Goal: Task Accomplishment & Management: Manage account settings

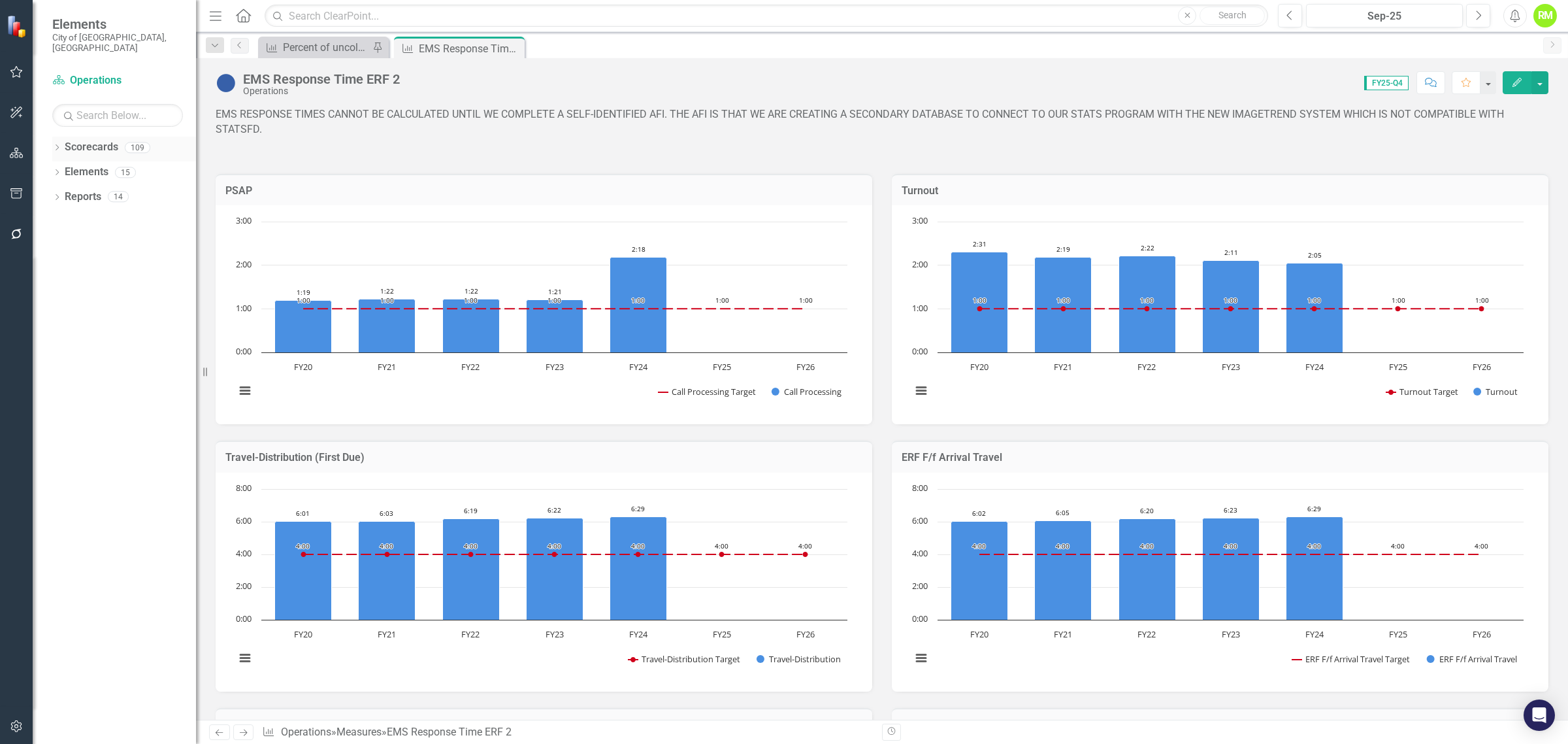
click at [53, 145] on icon "Dropdown" at bounding box center [56, 148] width 9 height 7
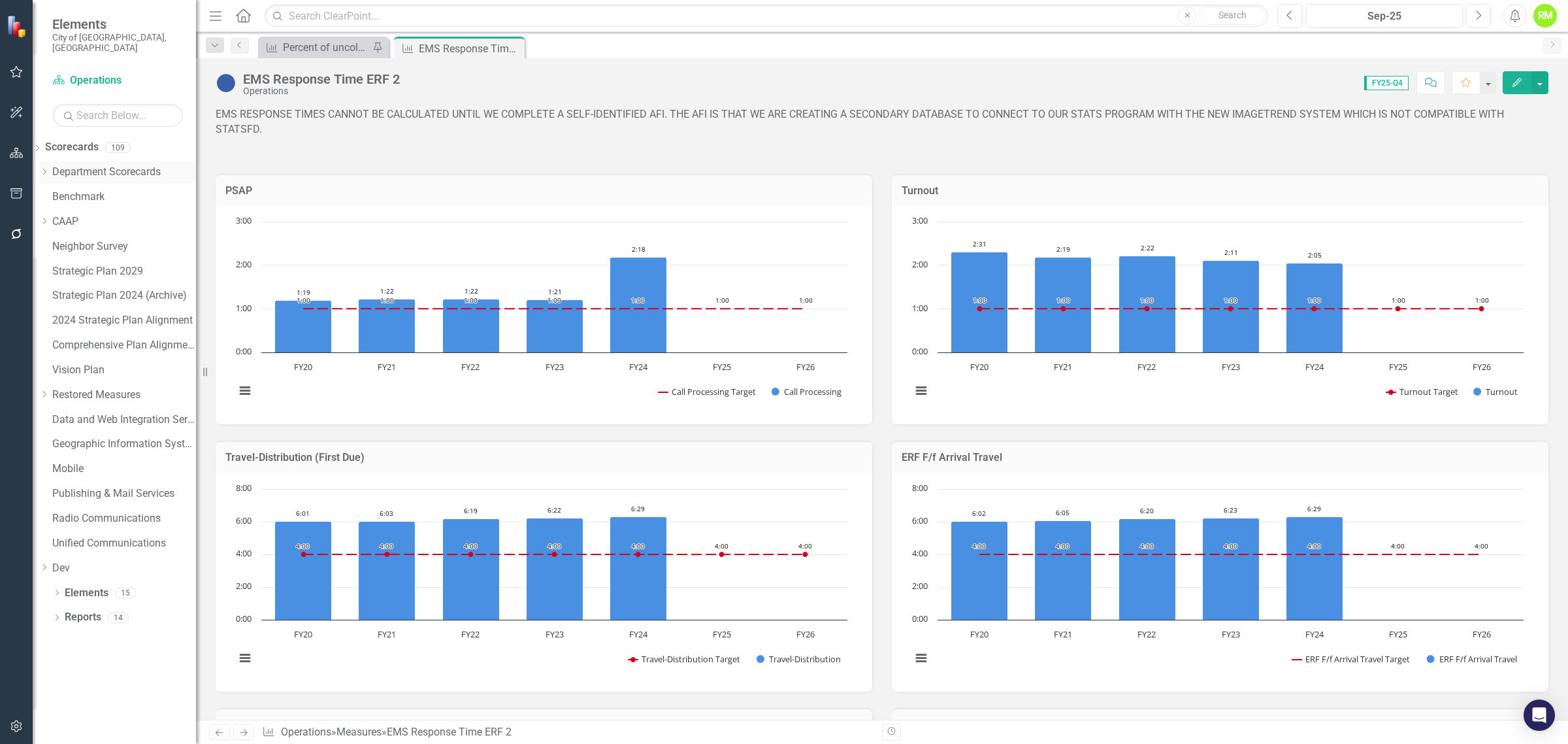
click at [49, 167] on div "Dropdown" at bounding box center [44, 173] width 10 height 11
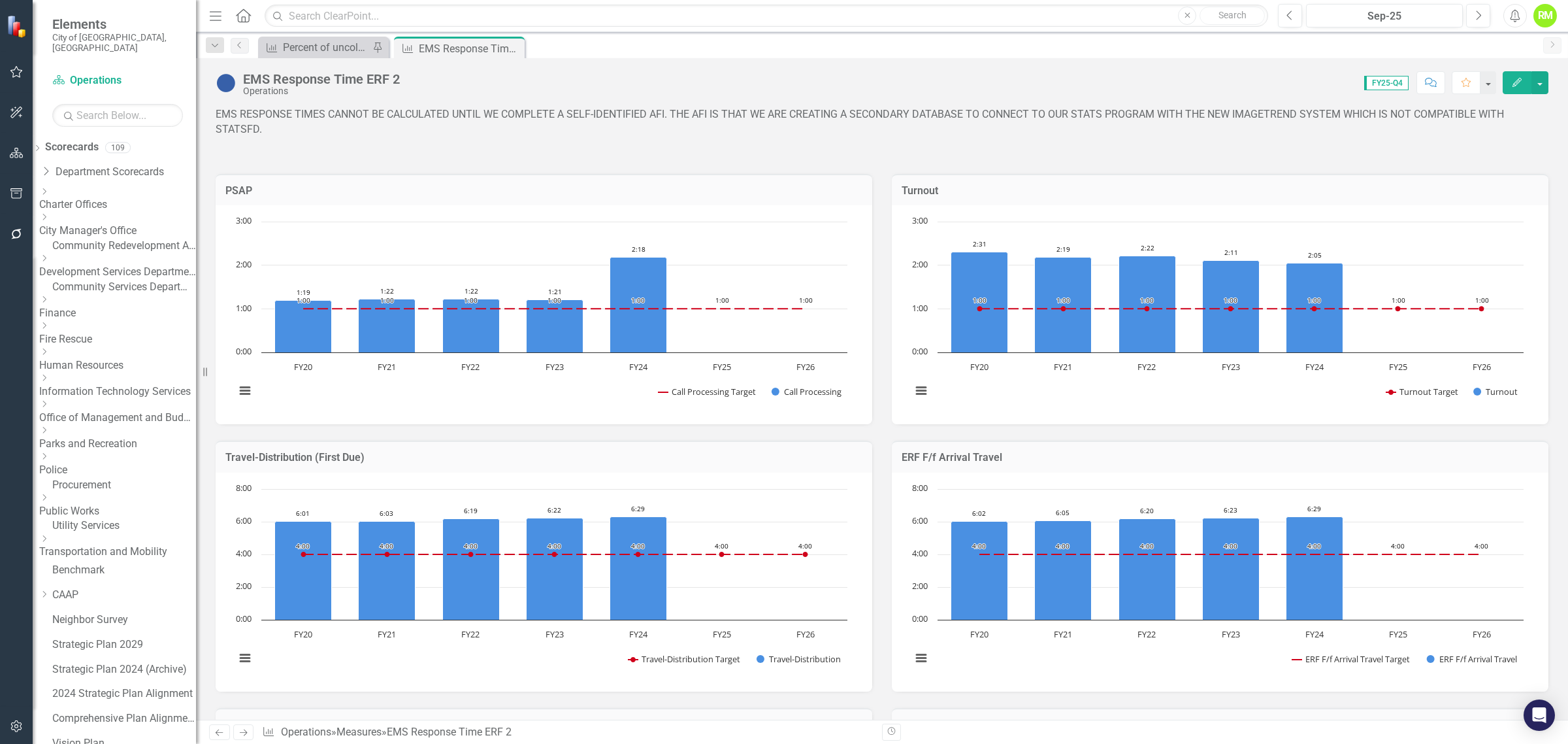
click at [112, 553] on link "Transportation and Mobility" at bounding box center [118, 551] width 157 height 15
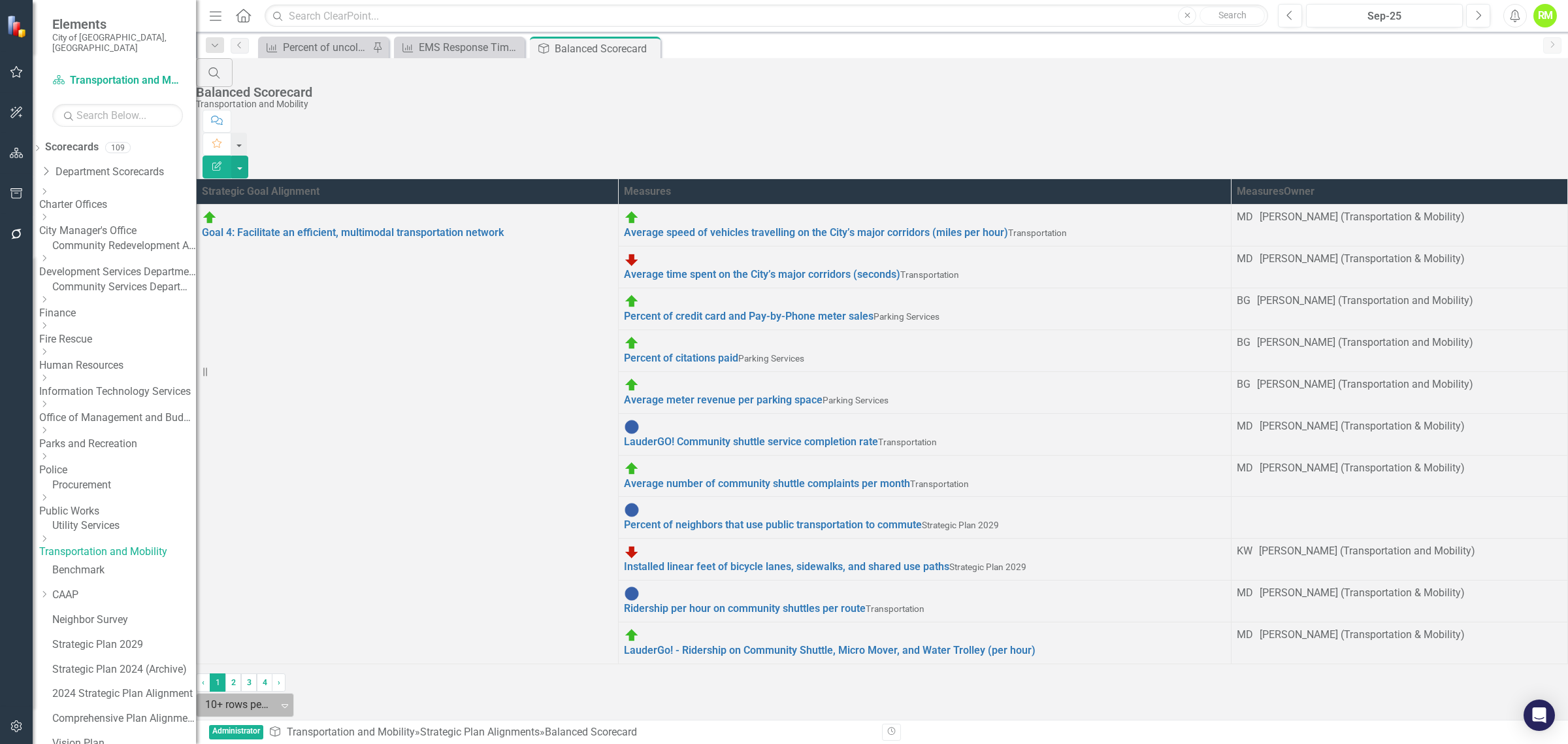
click at [270, 696] on div at bounding box center [237, 705] width 65 height 18
click at [890, 643] on link "LauderGo! - Ridership on Community Shuttle, Micro Mover, and Water Trolley (per…" at bounding box center [829, 649] width 411 height 12
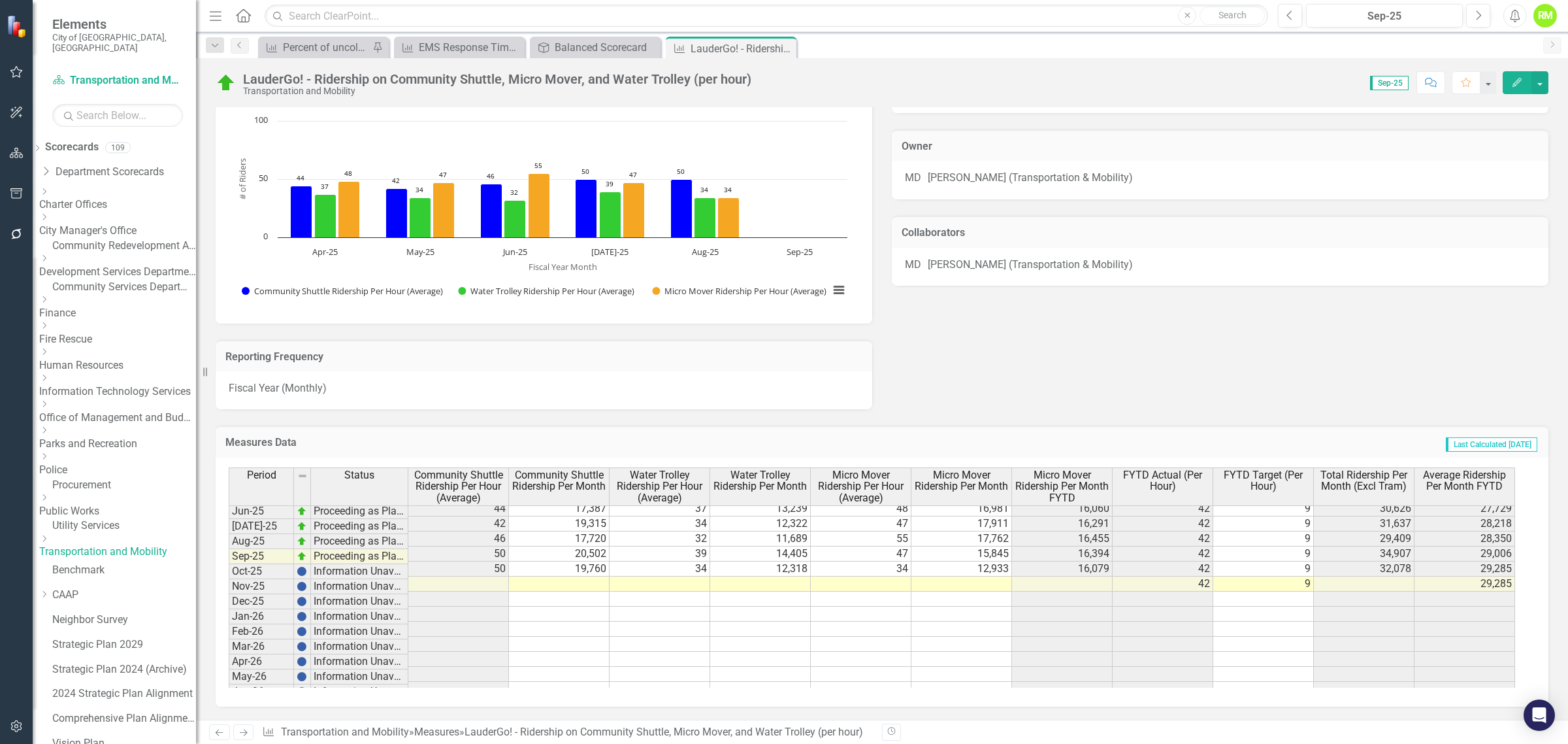
scroll to position [817, 0]
click at [1460, 484] on span "Average Ridership Per Month FYTD" at bounding box center [1464, 481] width 95 height 23
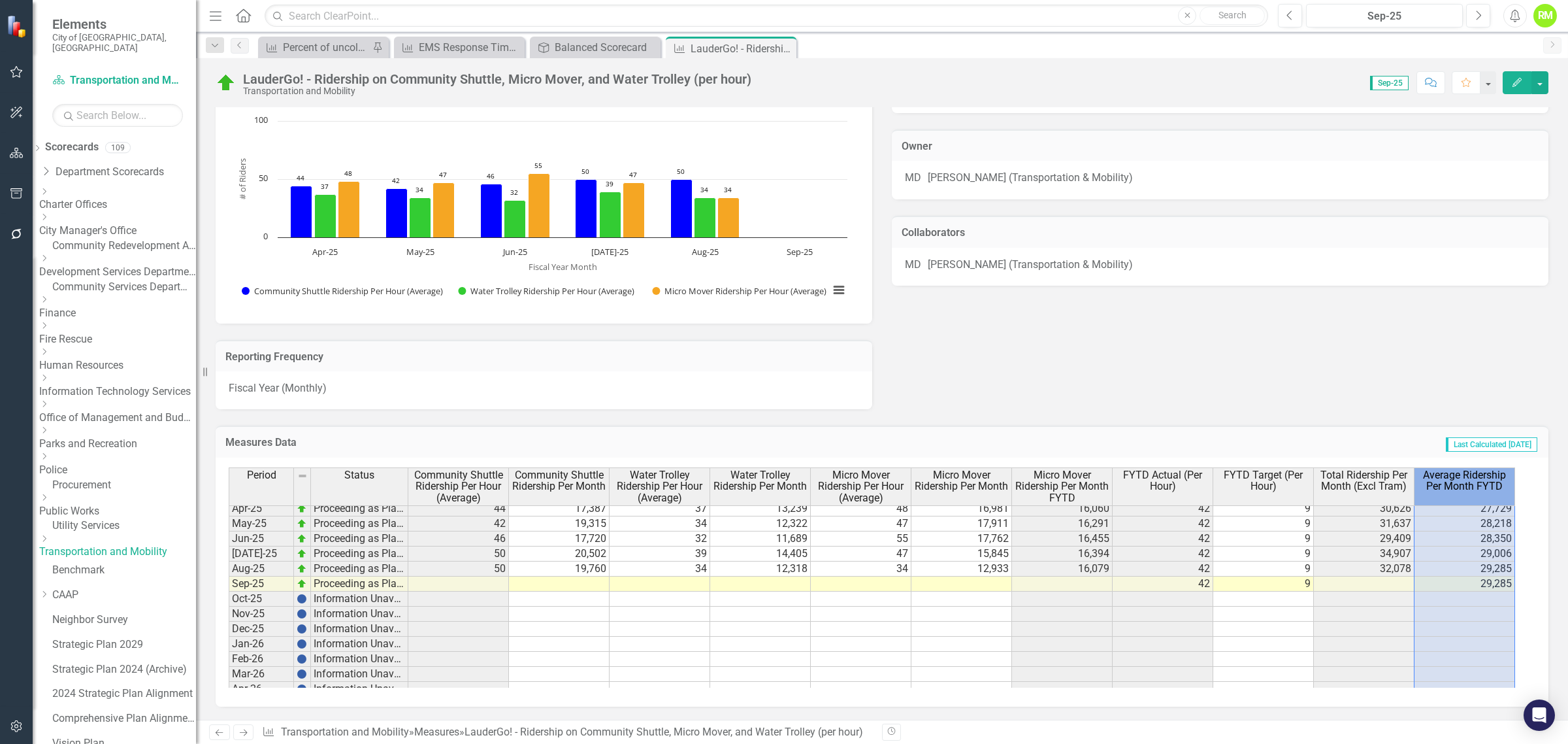
click at [1460, 484] on span "Average Ridership Per Month FYTD" at bounding box center [1464, 481] width 95 height 23
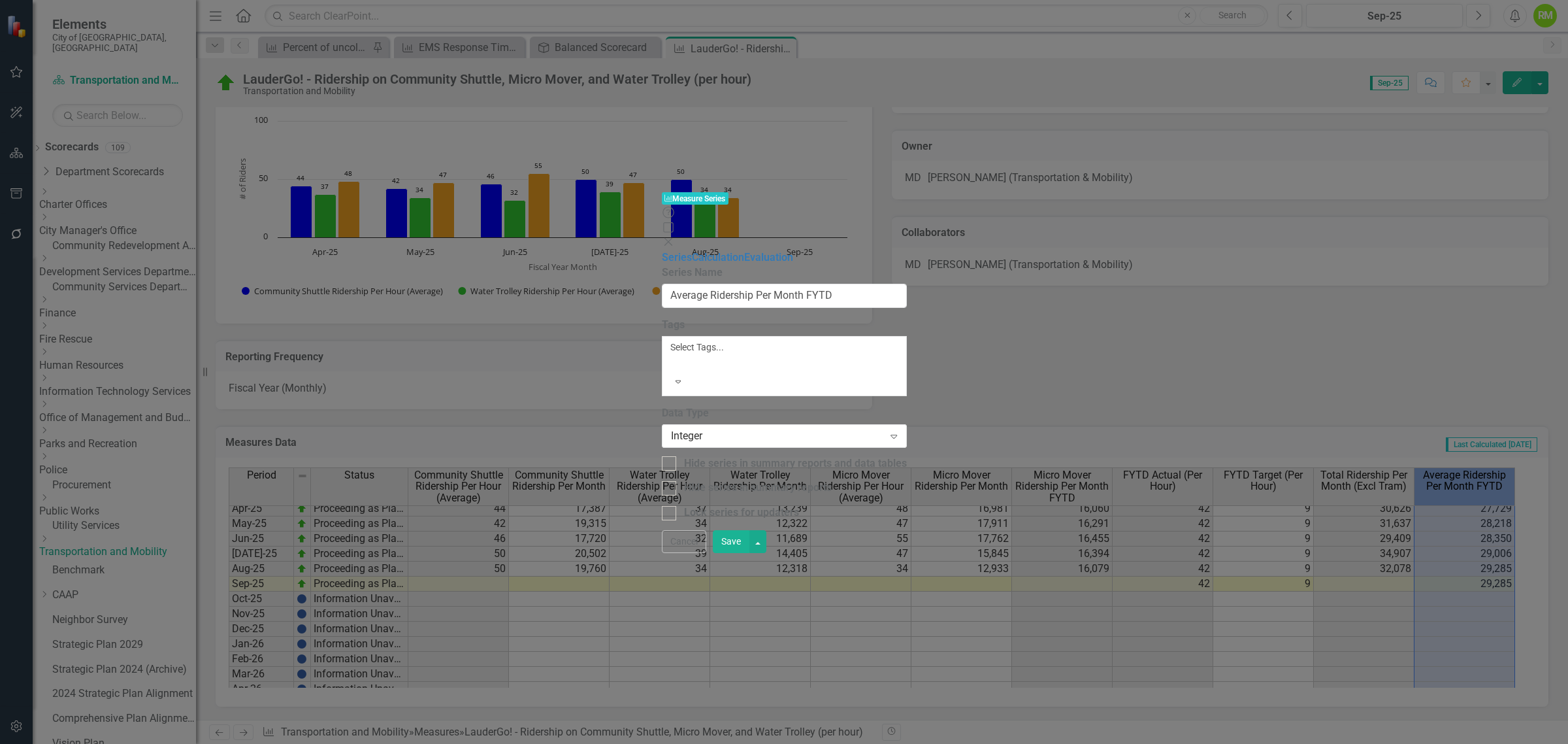
type input "Average Ridership Per Month FYTD"
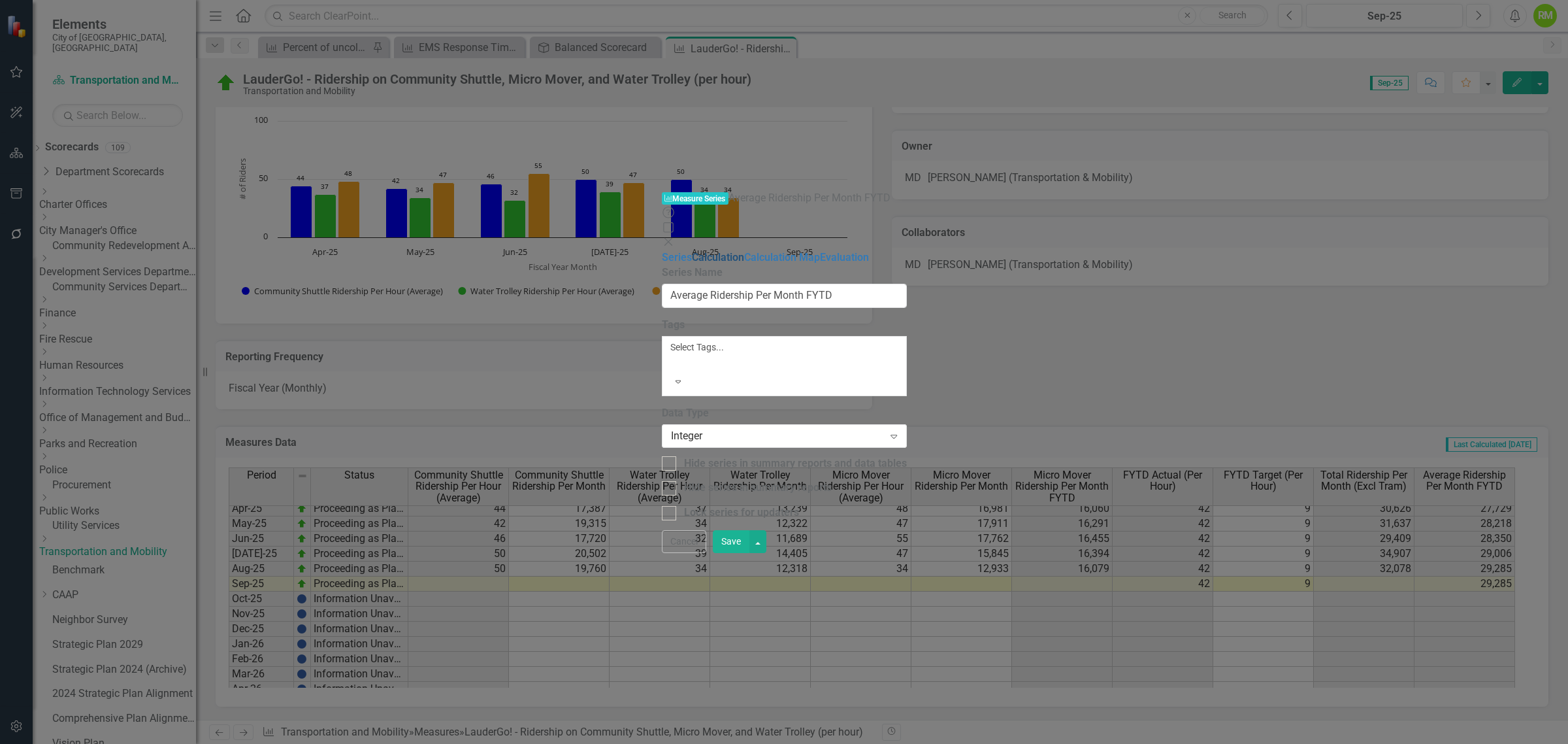
click at [692, 251] on link "Calculation" at bounding box center [717, 257] width 52 height 12
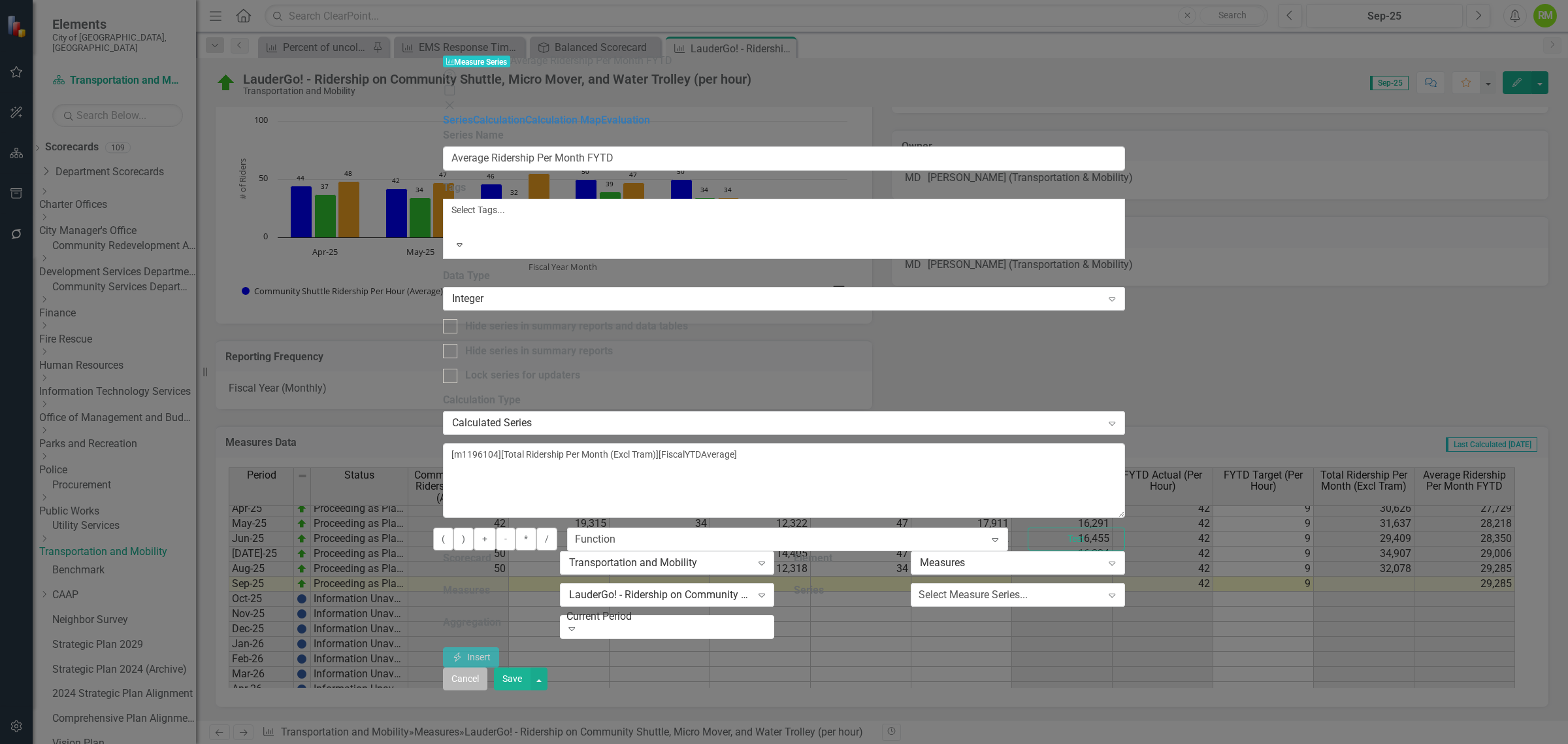
click at [487, 690] on button "Cancel" at bounding box center [465, 678] width 44 height 23
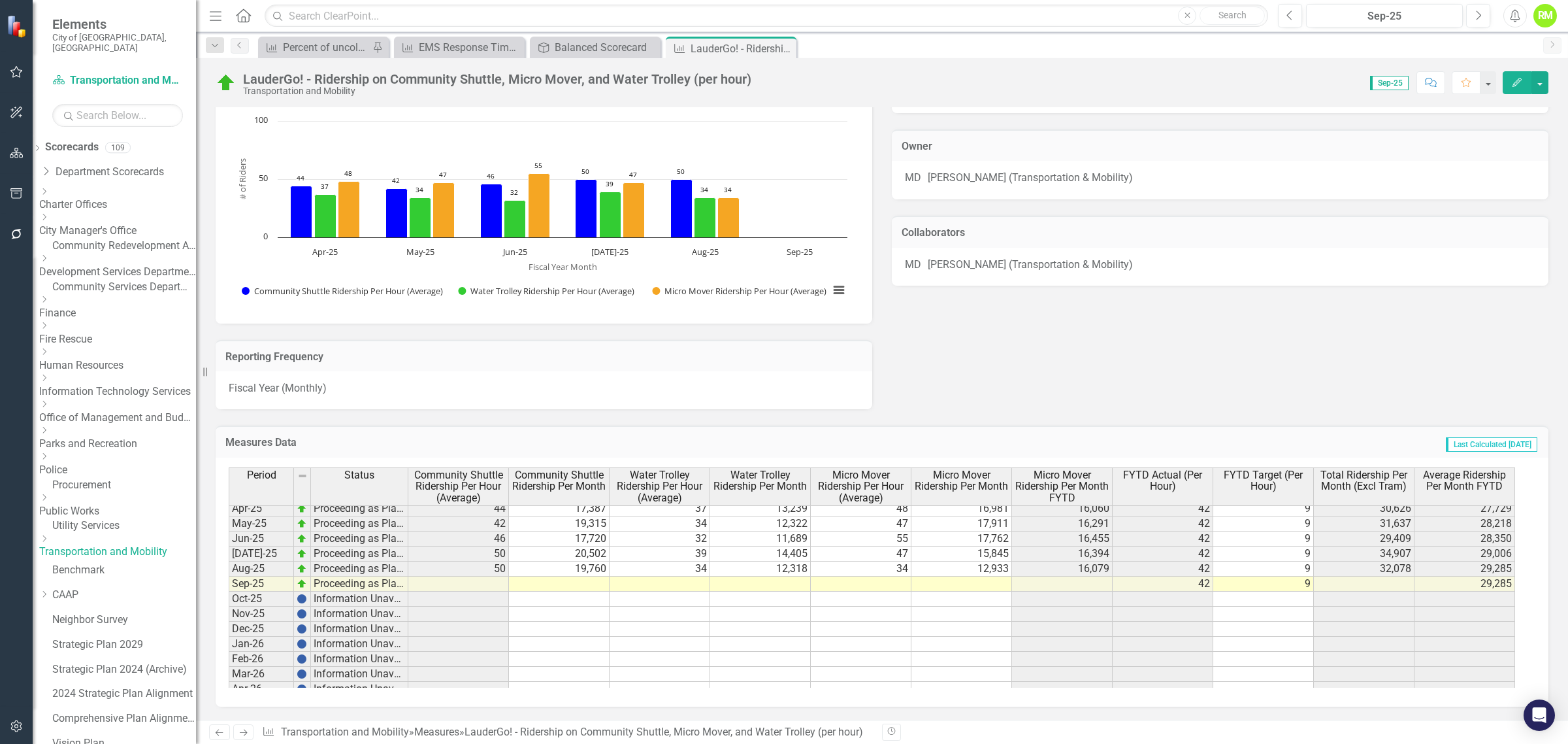
click at [111, 485] on link "Procurement" at bounding box center [124, 485] width 144 height 15
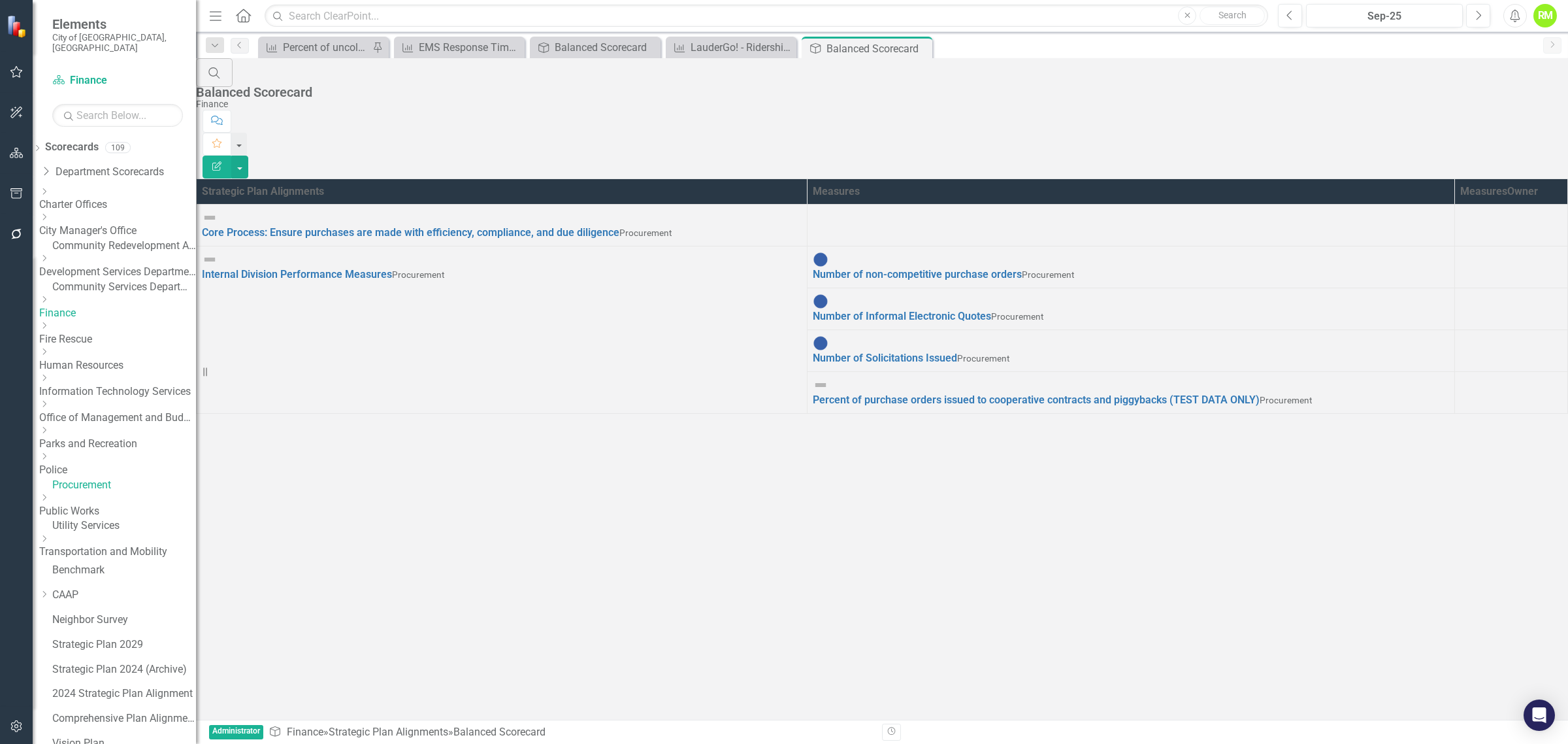
click at [110, 481] on link "Procurement" at bounding box center [124, 485] width 144 height 15
click at [370, 730] on link "Strategic Plan Alignments" at bounding box center [389, 731] width 120 height 12
click at [311, 730] on link "Finance" at bounding box center [304, 731] width 36 height 12
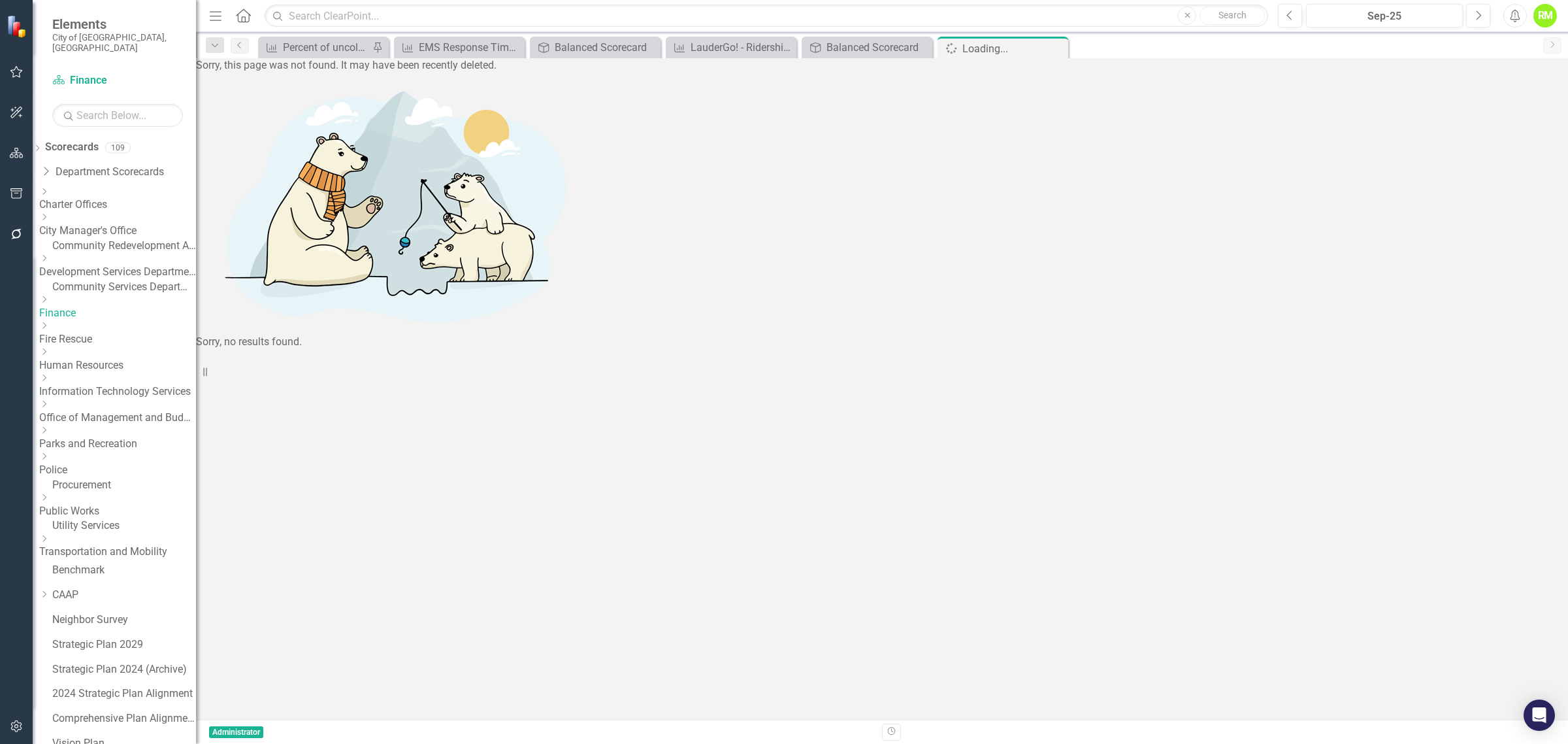
click at [115, 480] on link "Procurement" at bounding box center [124, 485] width 144 height 15
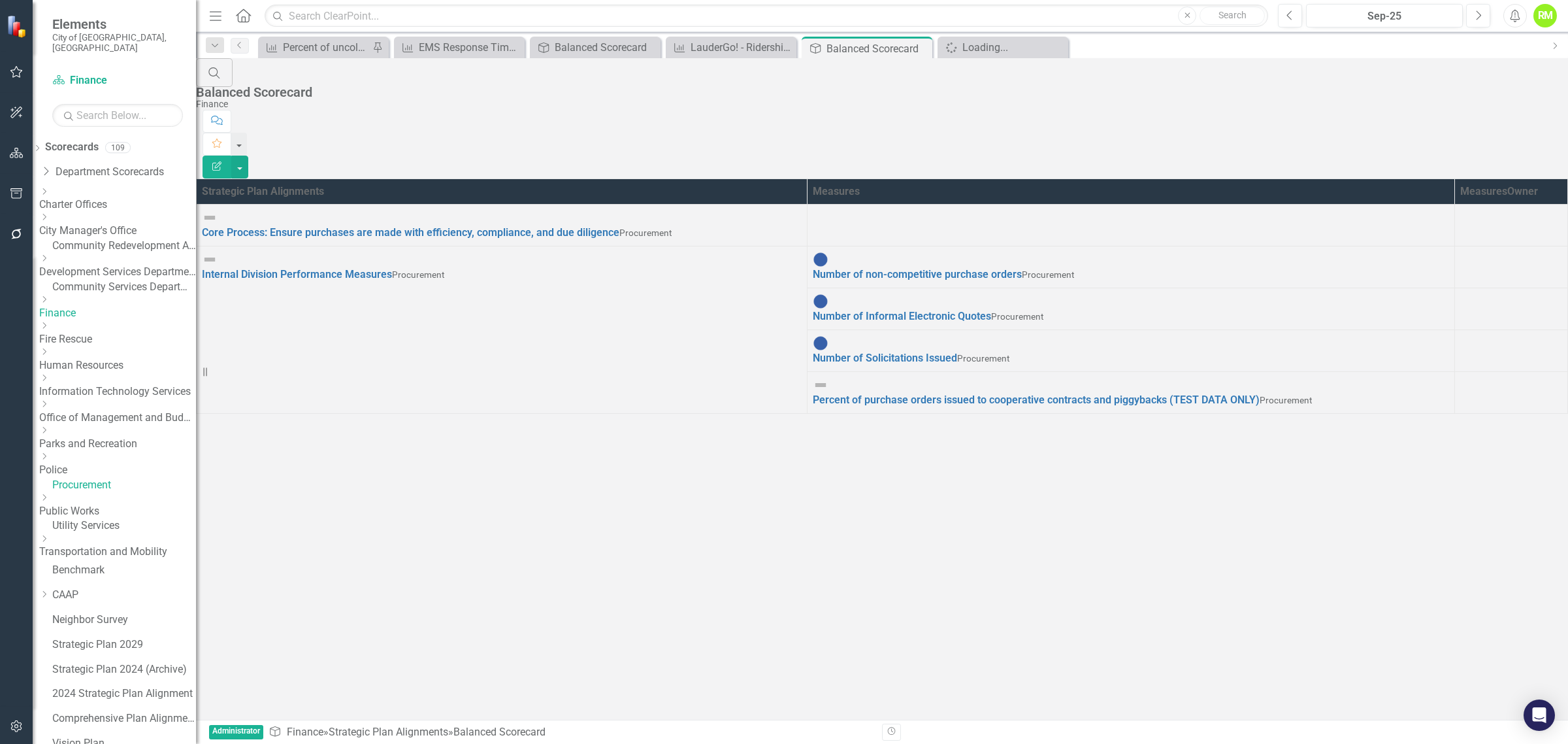
click at [296, 85] on div "Balanced Scorecard" at bounding box center [878, 92] width 1365 height 14
click at [261, 99] on div "Finance" at bounding box center [878, 104] width 1365 height 10
click at [461, 43] on div "EMS Response Time ERF 2" at bounding box center [463, 47] width 90 height 16
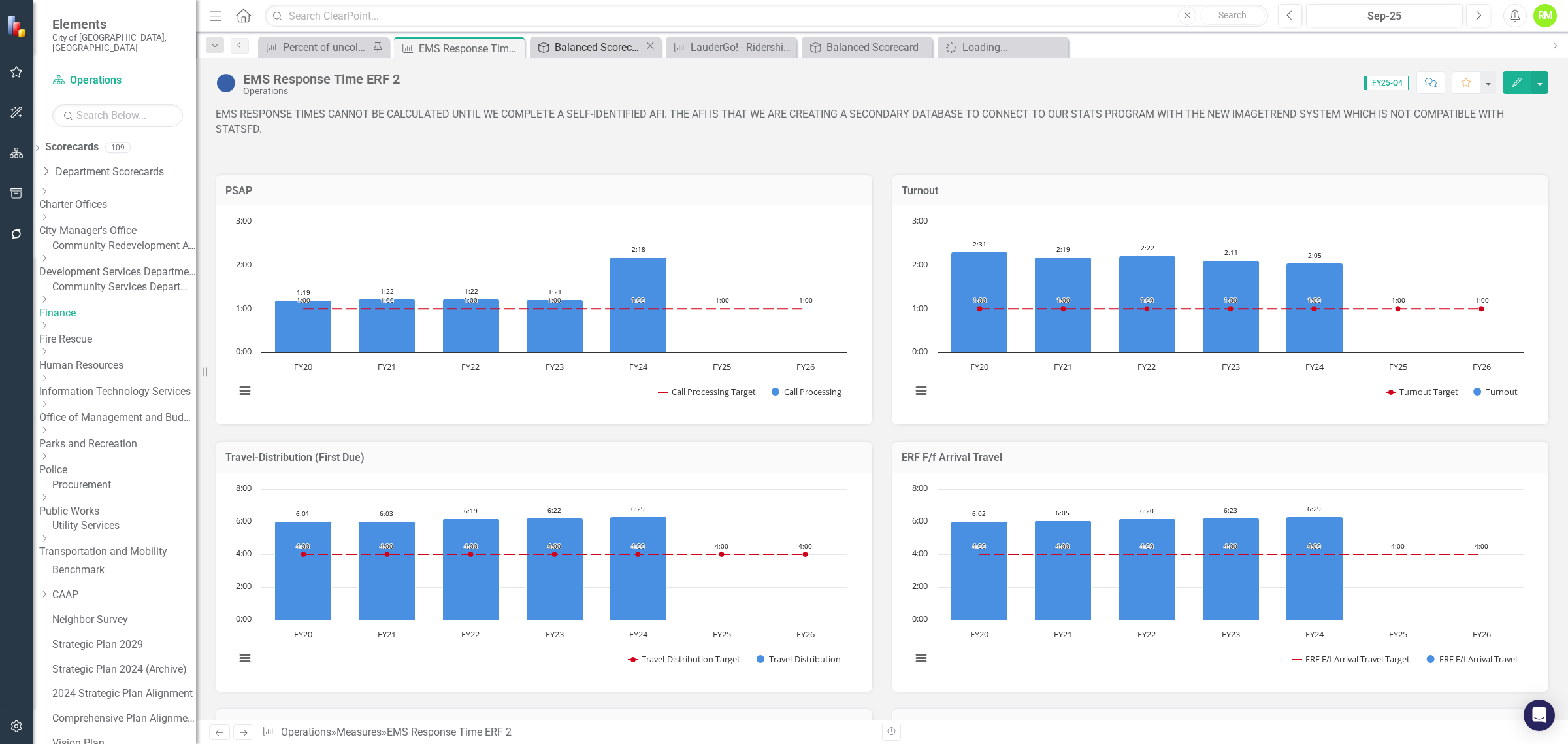
click at [595, 41] on div "Balanced Scorecard" at bounding box center [600, 47] width 90 height 16
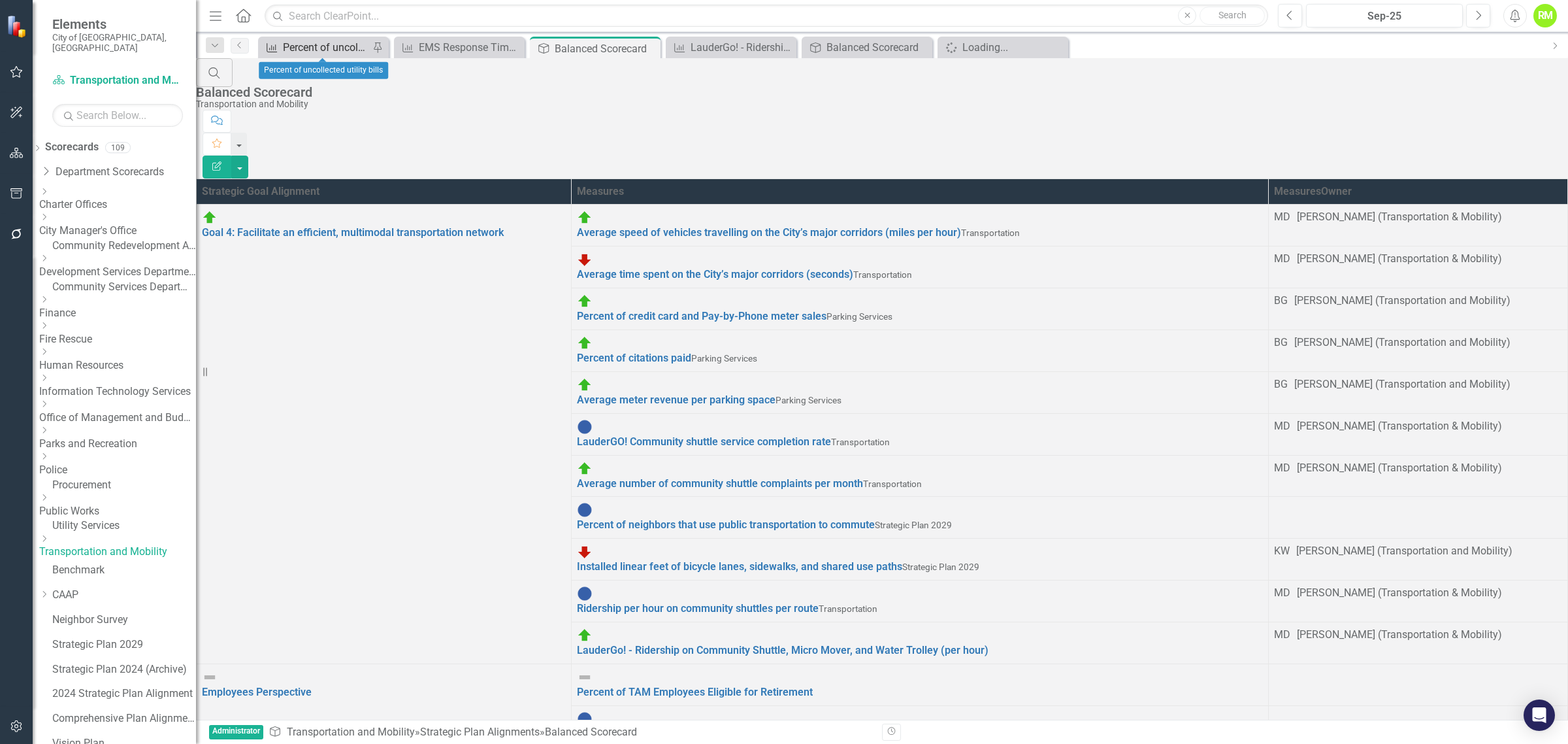
click at [327, 41] on div "Percent of uncollected utility bills" at bounding box center [326, 47] width 86 height 16
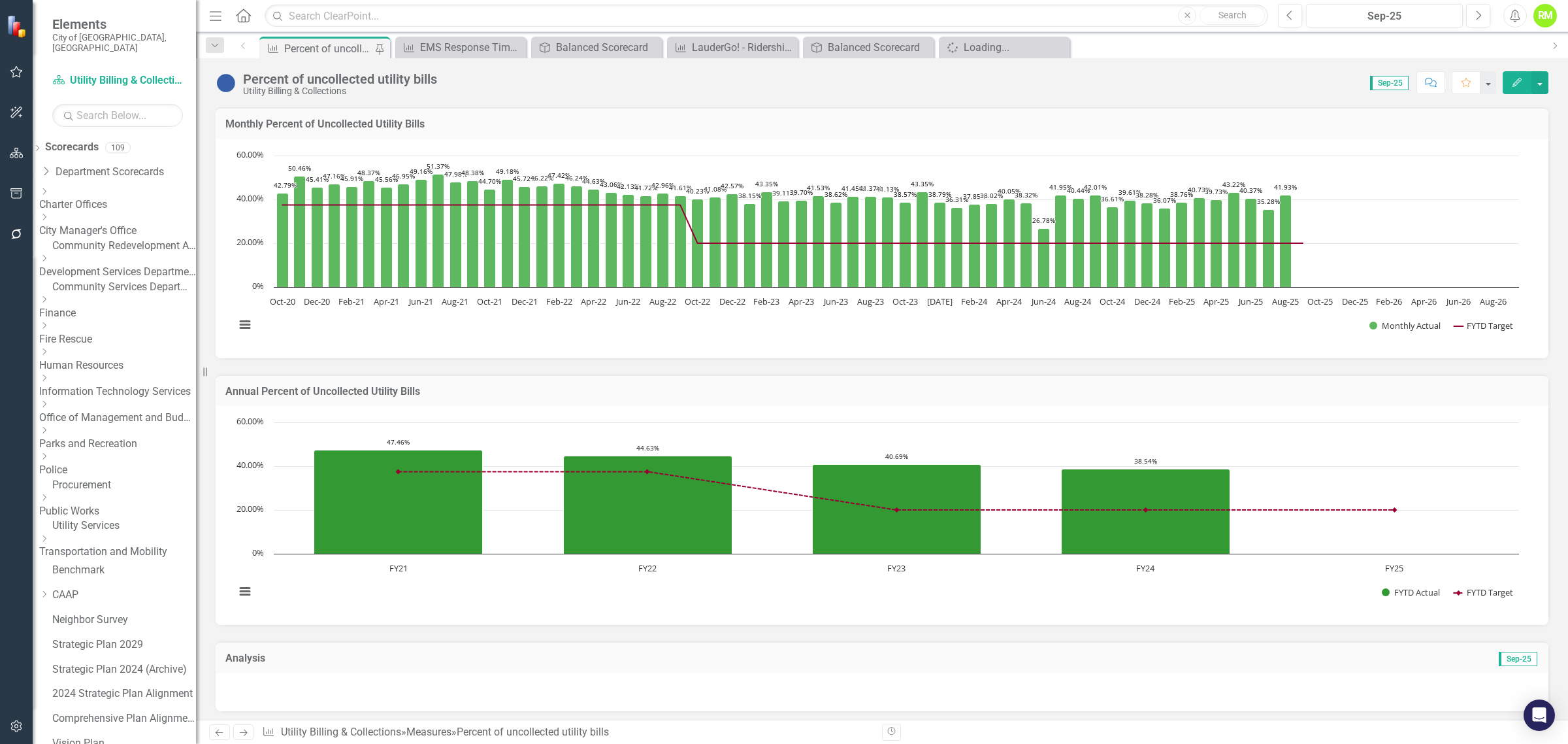
click at [102, 487] on link "Procurement" at bounding box center [124, 485] width 144 height 15
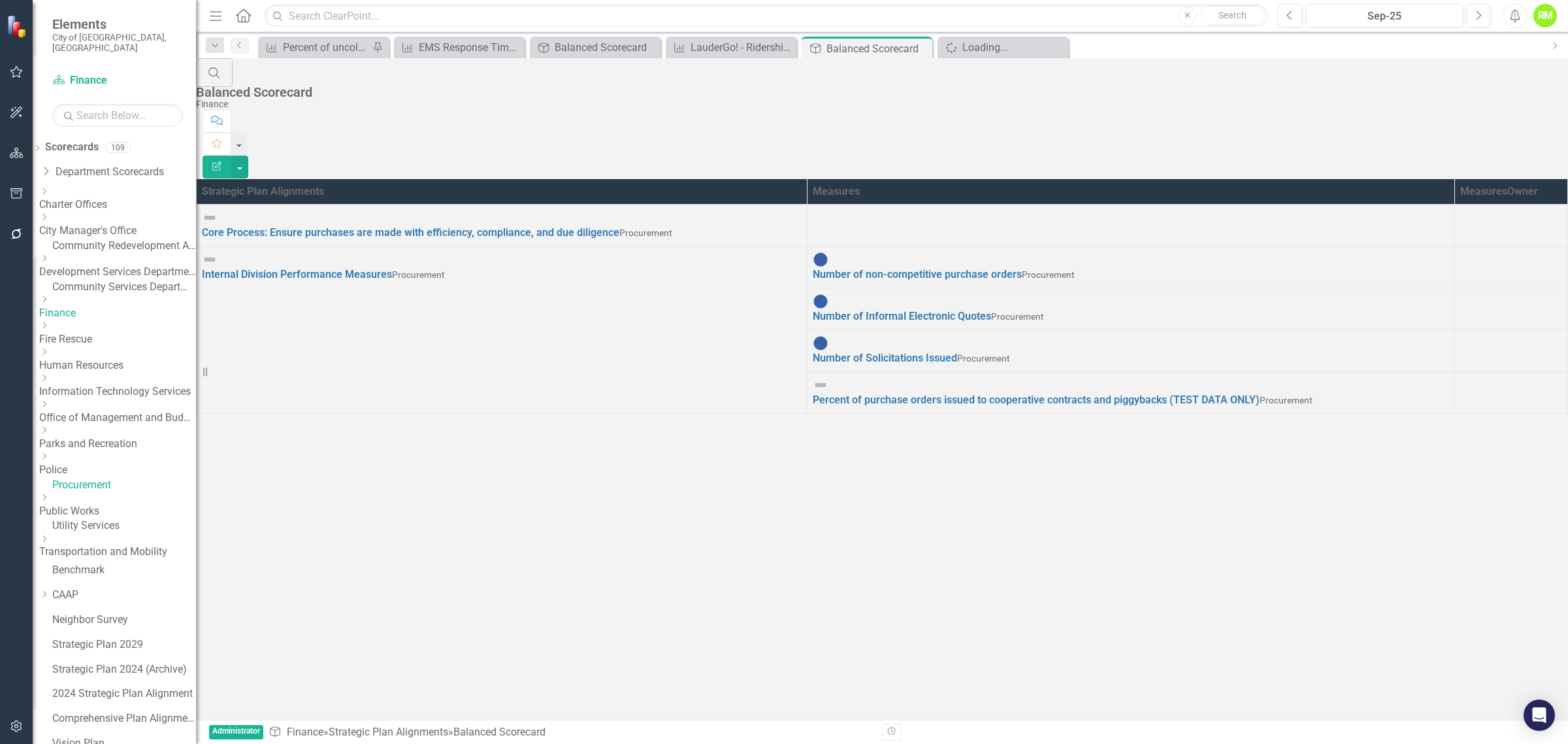
click at [122, 481] on link "Procurement" at bounding box center [124, 485] width 144 height 15
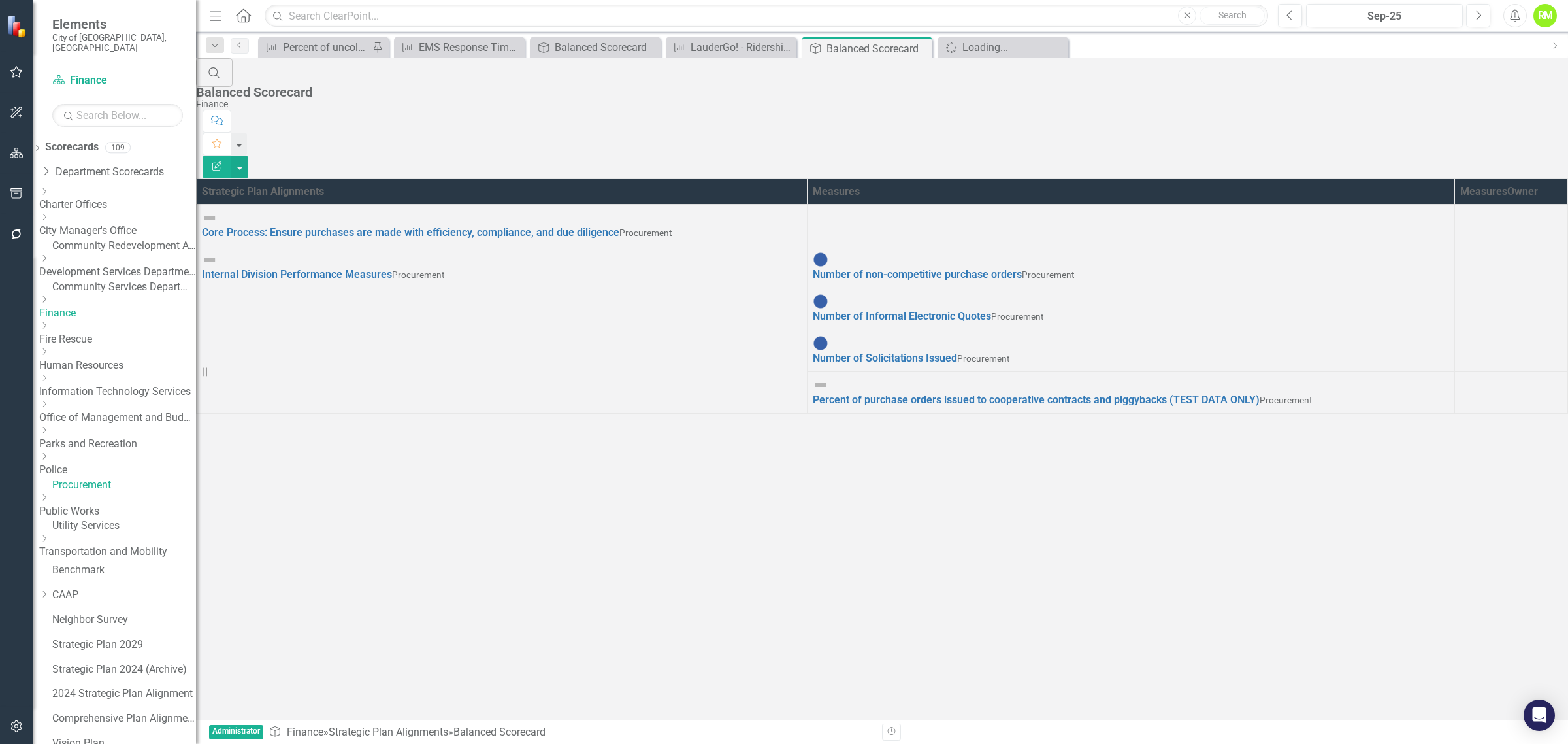
click at [122, 481] on link "Procurement" at bounding box center [124, 485] width 144 height 15
click at [248, 156] on button "button" at bounding box center [240, 167] width 17 height 23
click at [231, 156] on button "Edit Report" at bounding box center [217, 167] width 29 height 23
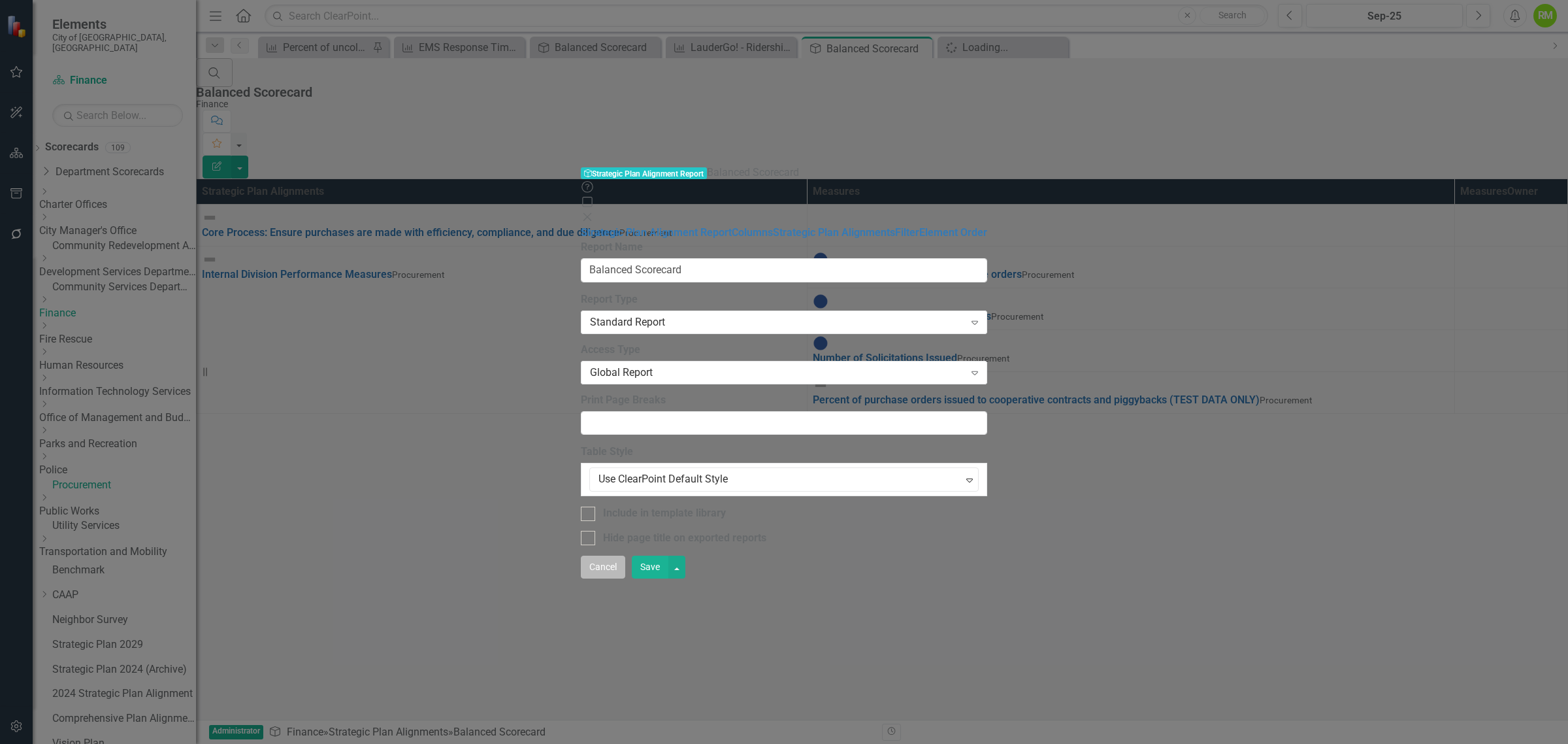
click at [625, 579] on button "Cancel" at bounding box center [603, 567] width 44 height 23
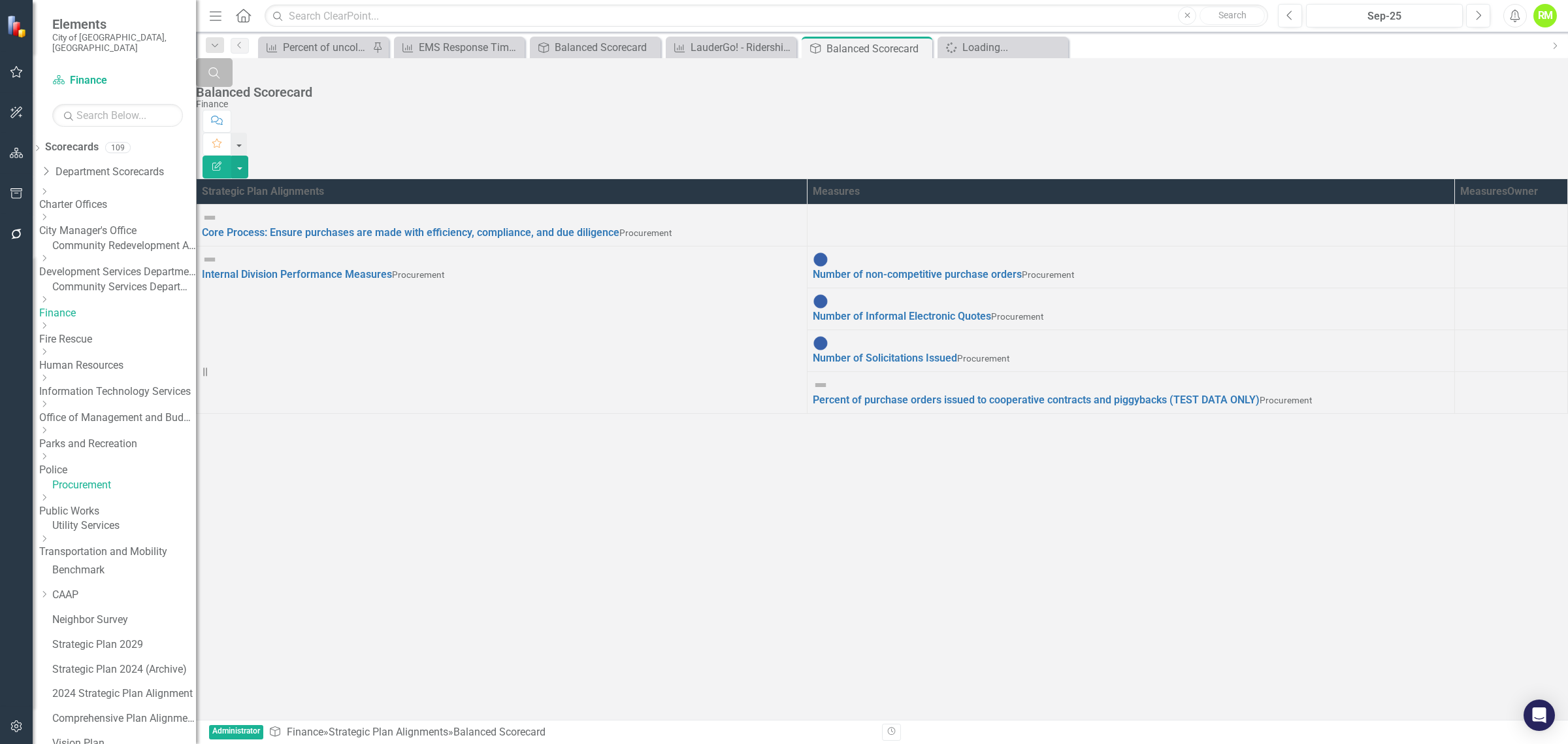
click at [222, 76] on icon "Search" at bounding box center [214, 72] width 14 height 11
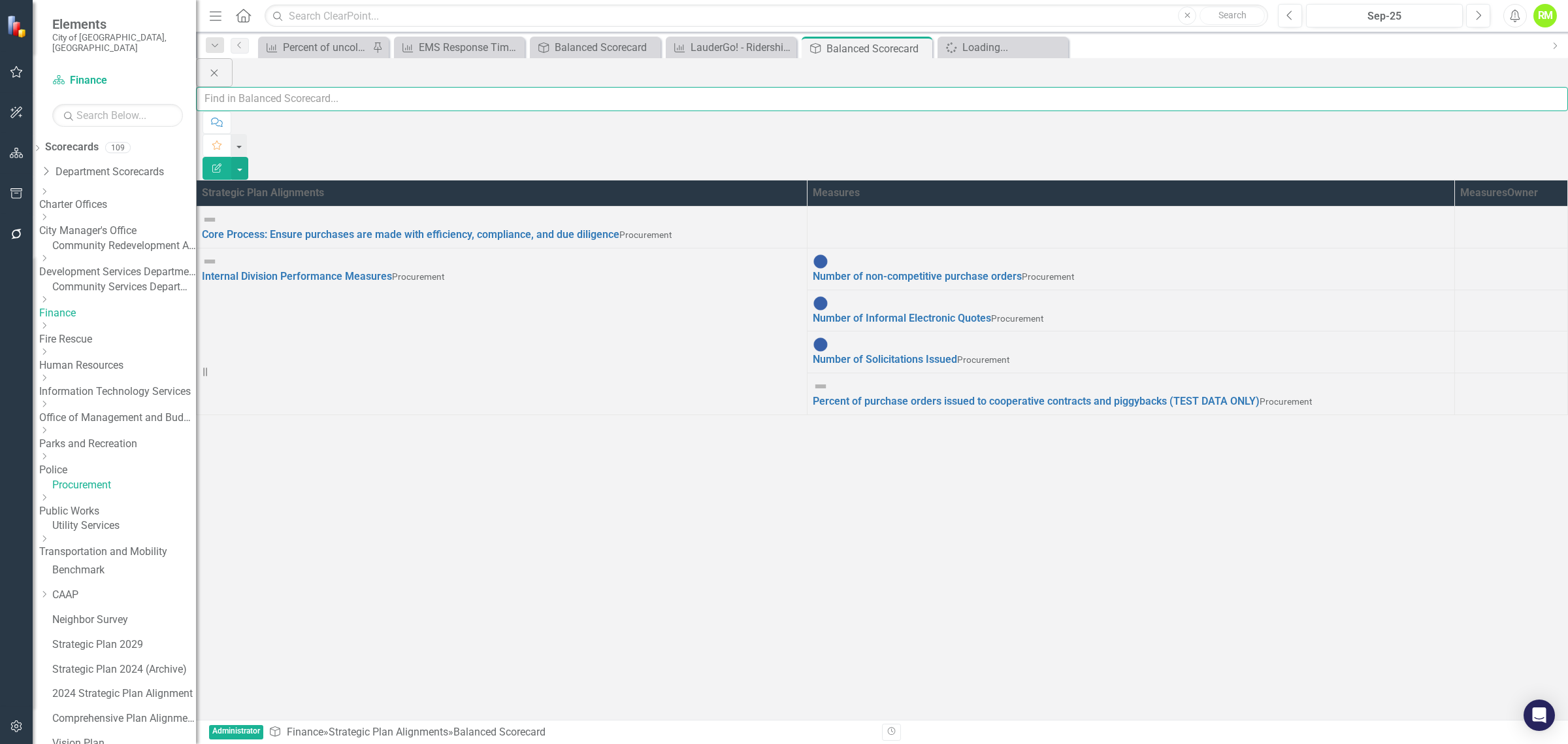
click at [300, 87] on input "text" at bounding box center [882, 99] width 1372 height 24
click at [52, 166] on icon "Dropdown" at bounding box center [46, 171] width 13 height 11
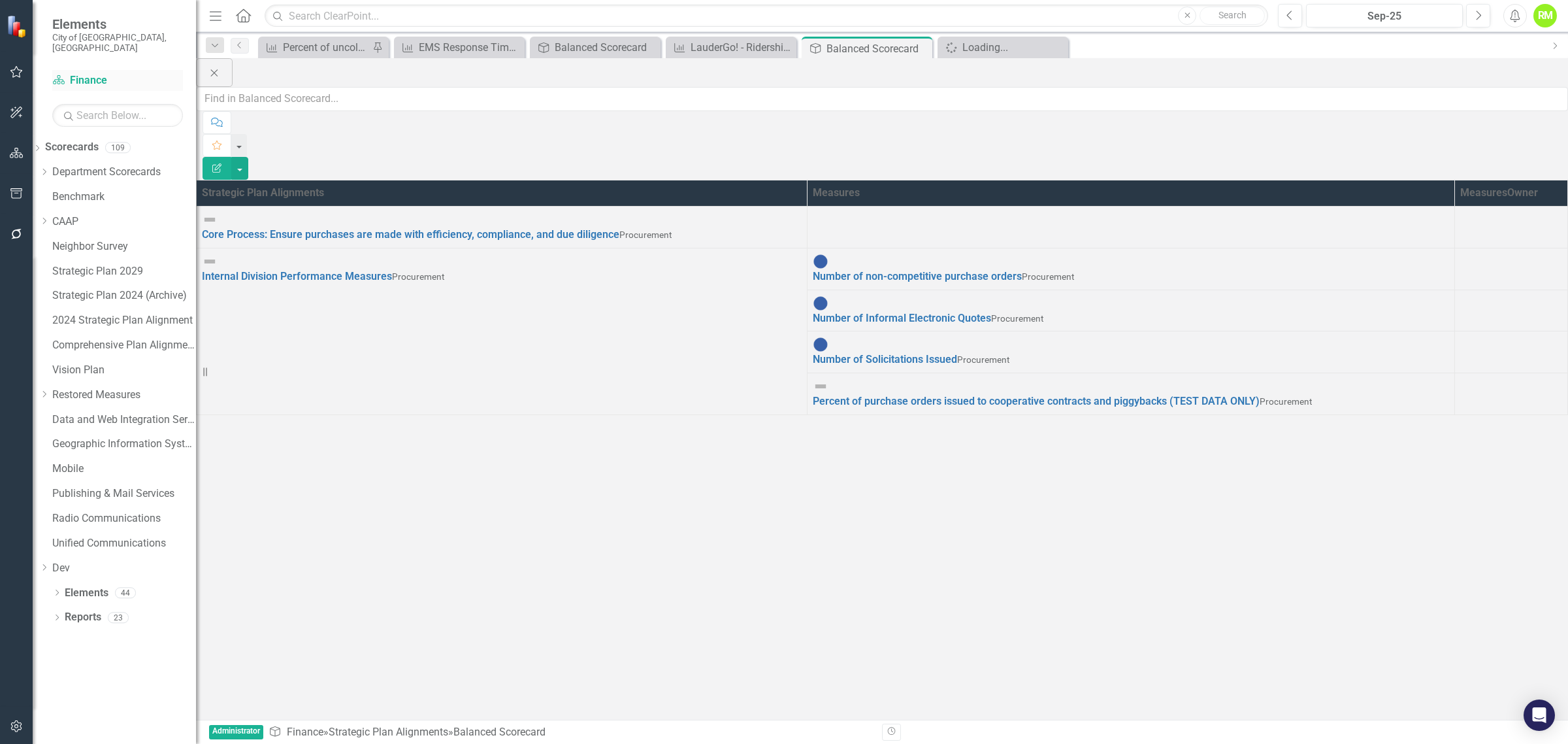
click at [82, 73] on link "Scorecard Finance" at bounding box center [117, 81] width 130 height 15
click at [90, 70] on div "Scorecard Finance" at bounding box center [117, 81] width 130 height 21
click at [21, 729] on icon "button" at bounding box center [16, 726] width 14 height 11
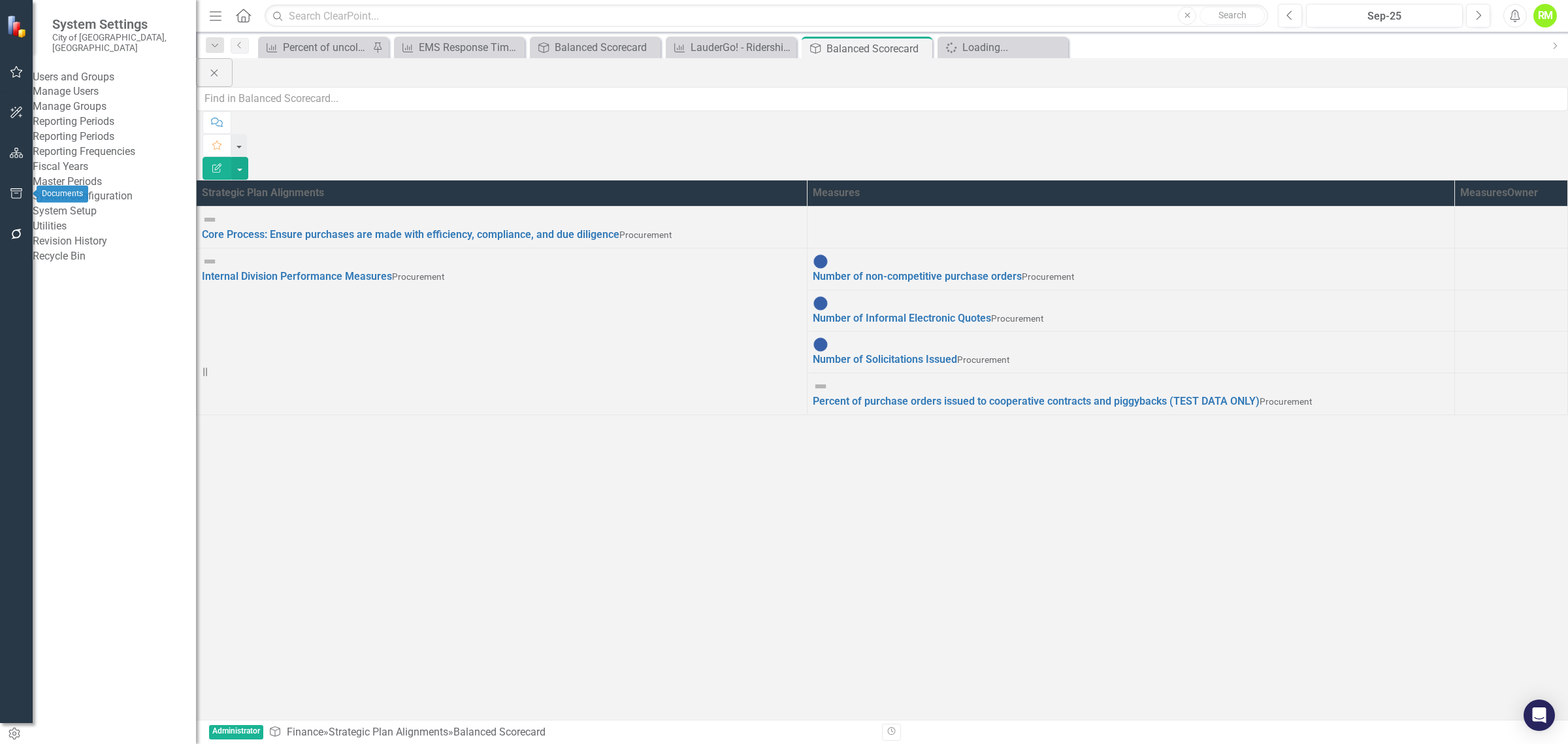
click at [14, 190] on icon "button" at bounding box center [16, 193] width 14 height 11
click at [18, 158] on icon "button" at bounding box center [16, 153] width 14 height 11
click at [83, 140] on link "Scorecards" at bounding box center [91, 147] width 53 height 15
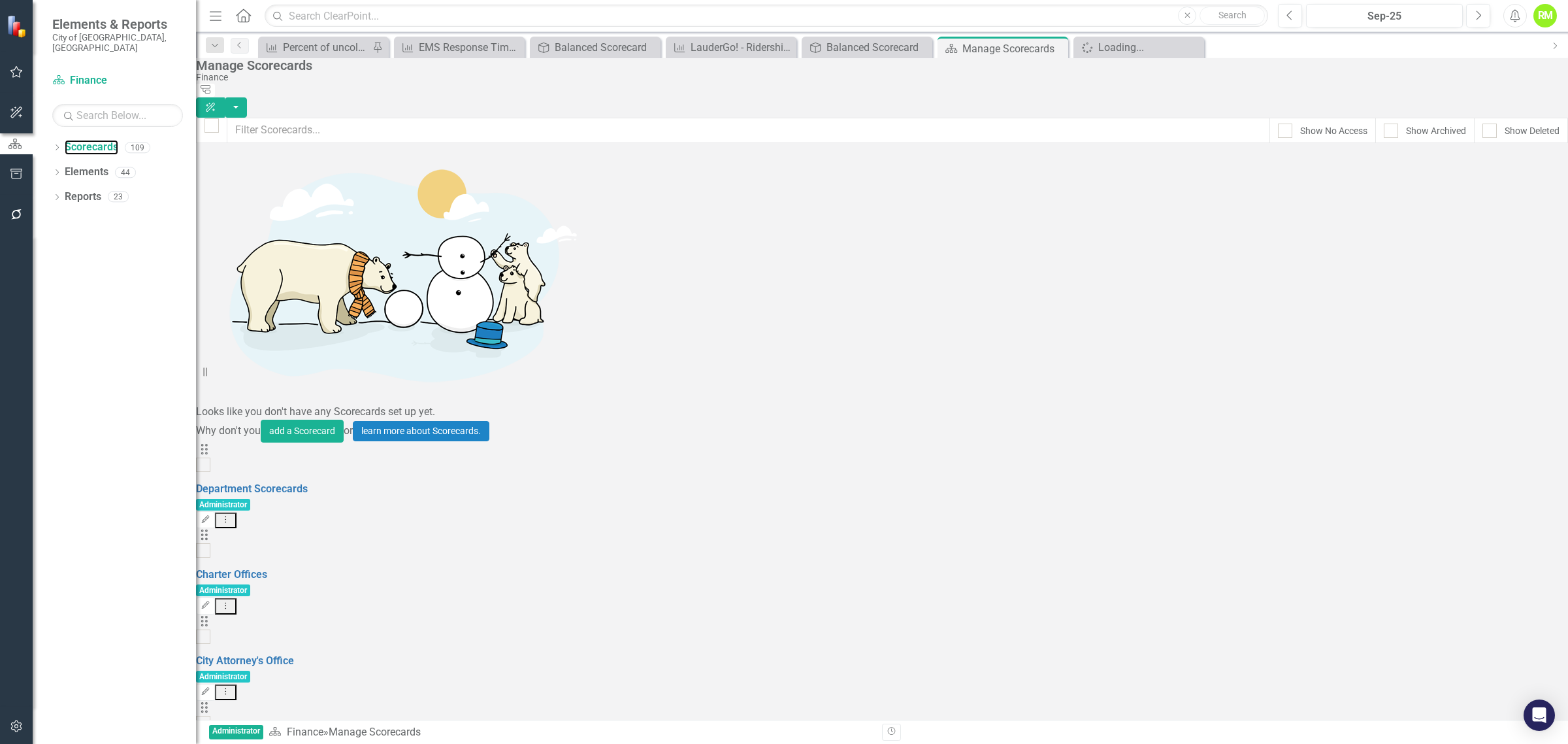
scroll to position [2124, 0]
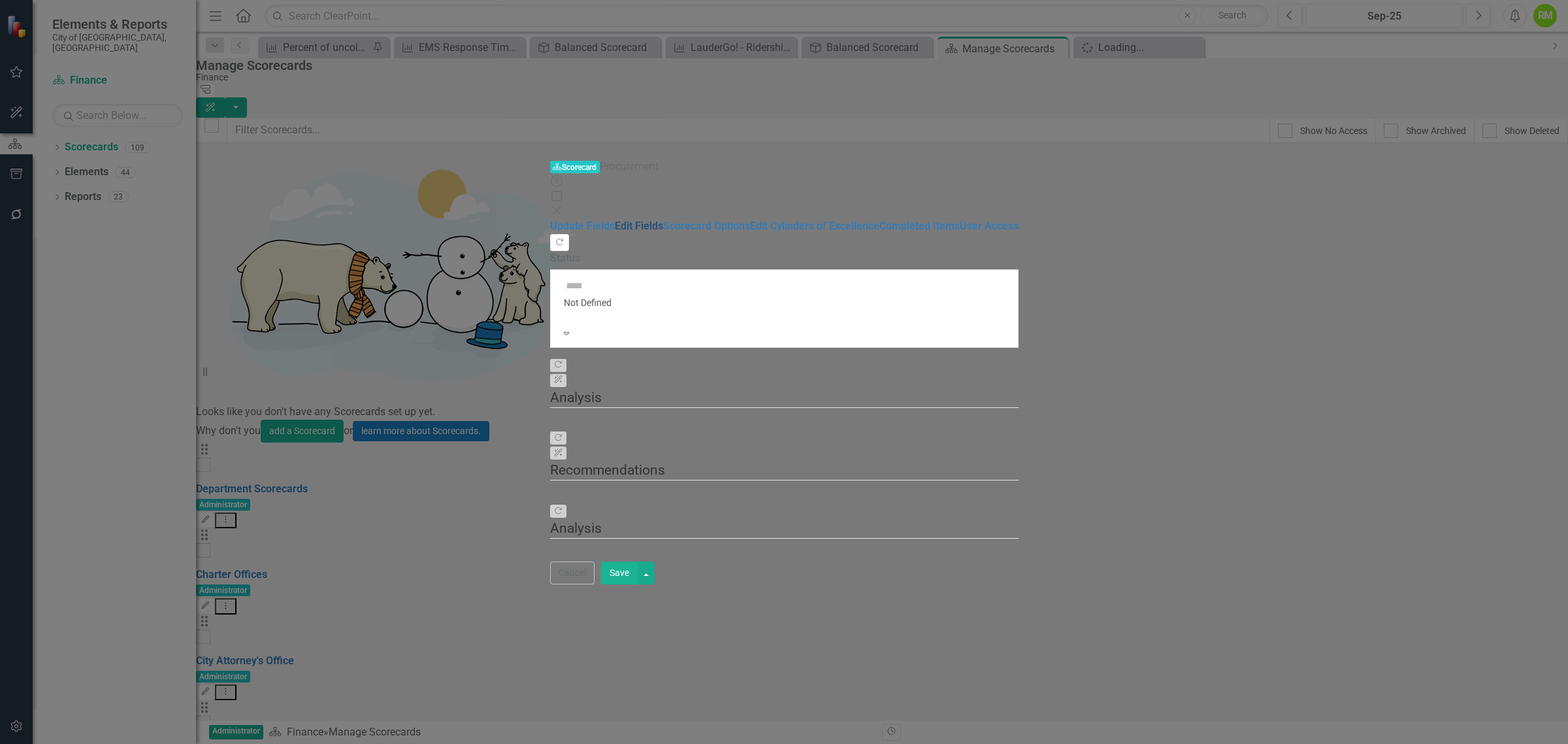
click at [615, 220] on link "Edit Fields" at bounding box center [639, 225] width 48 height 12
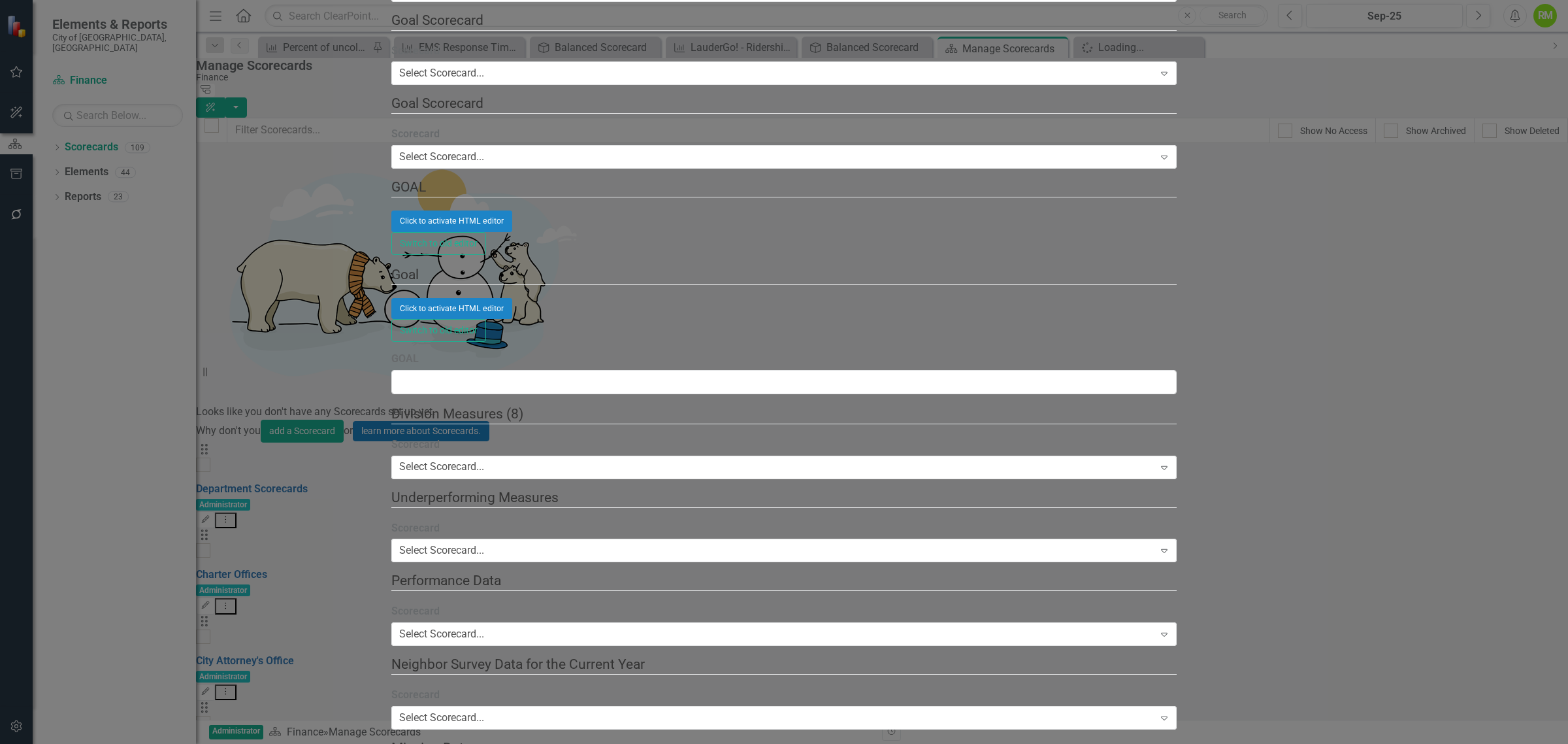
scroll to position [0, 0]
click at [513, 743] on div "Not Defined" at bounding box center [784, 751] width 1568 height 15
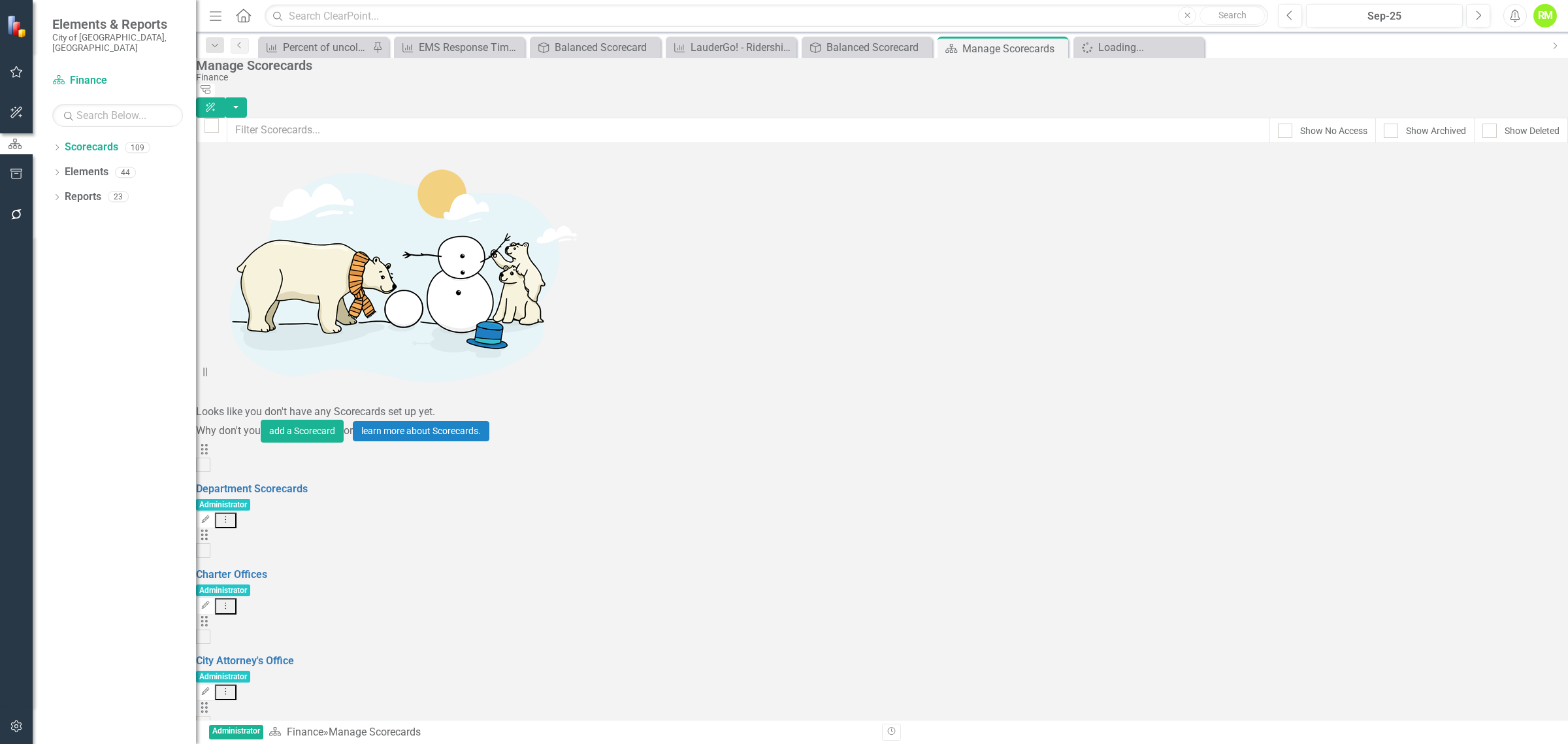
scroll to position [2930, 0]
click at [52, 144] on div "Dropdown" at bounding box center [56, 150] width 9 height 11
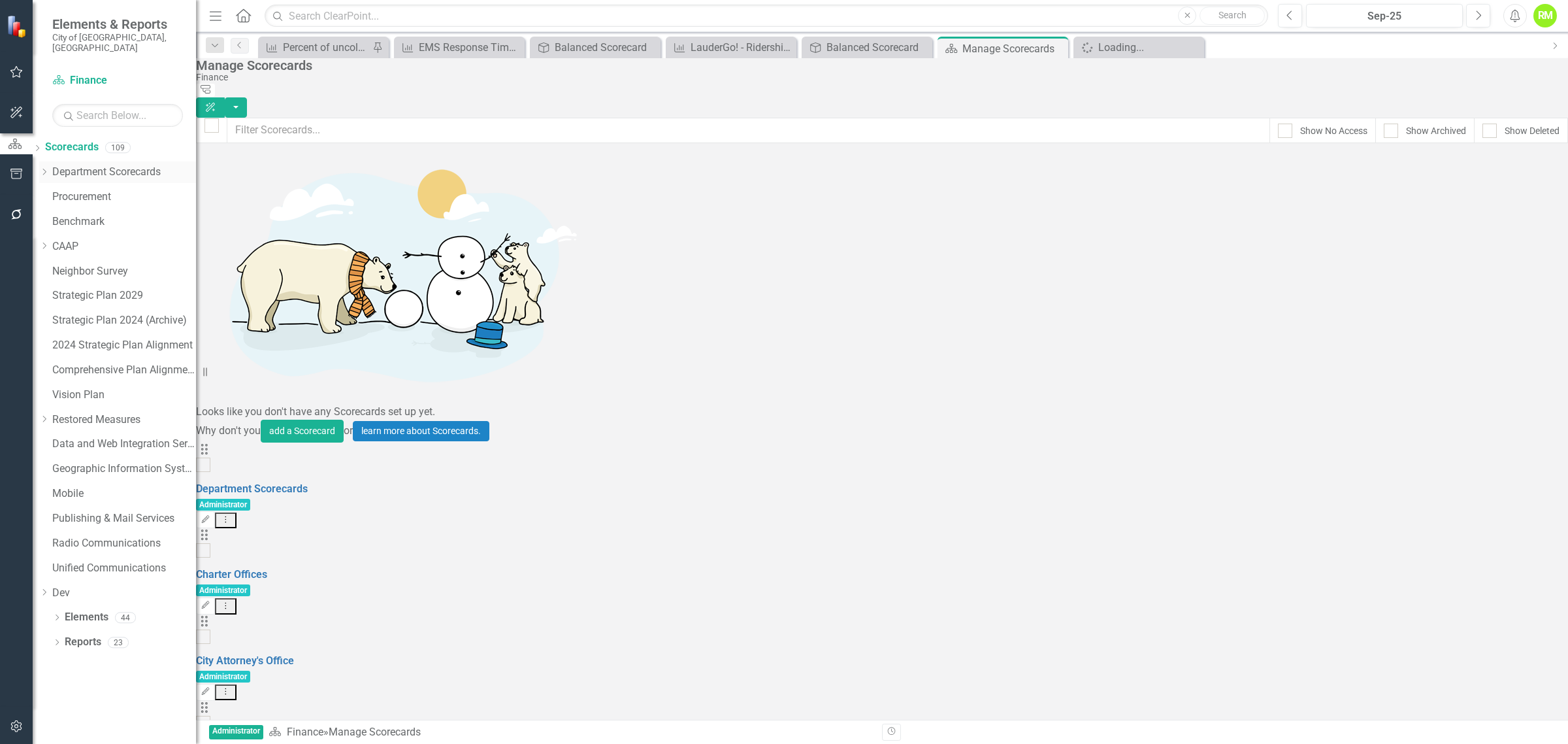
click at [49, 168] on icon "Dropdown" at bounding box center [44, 171] width 10 height 8
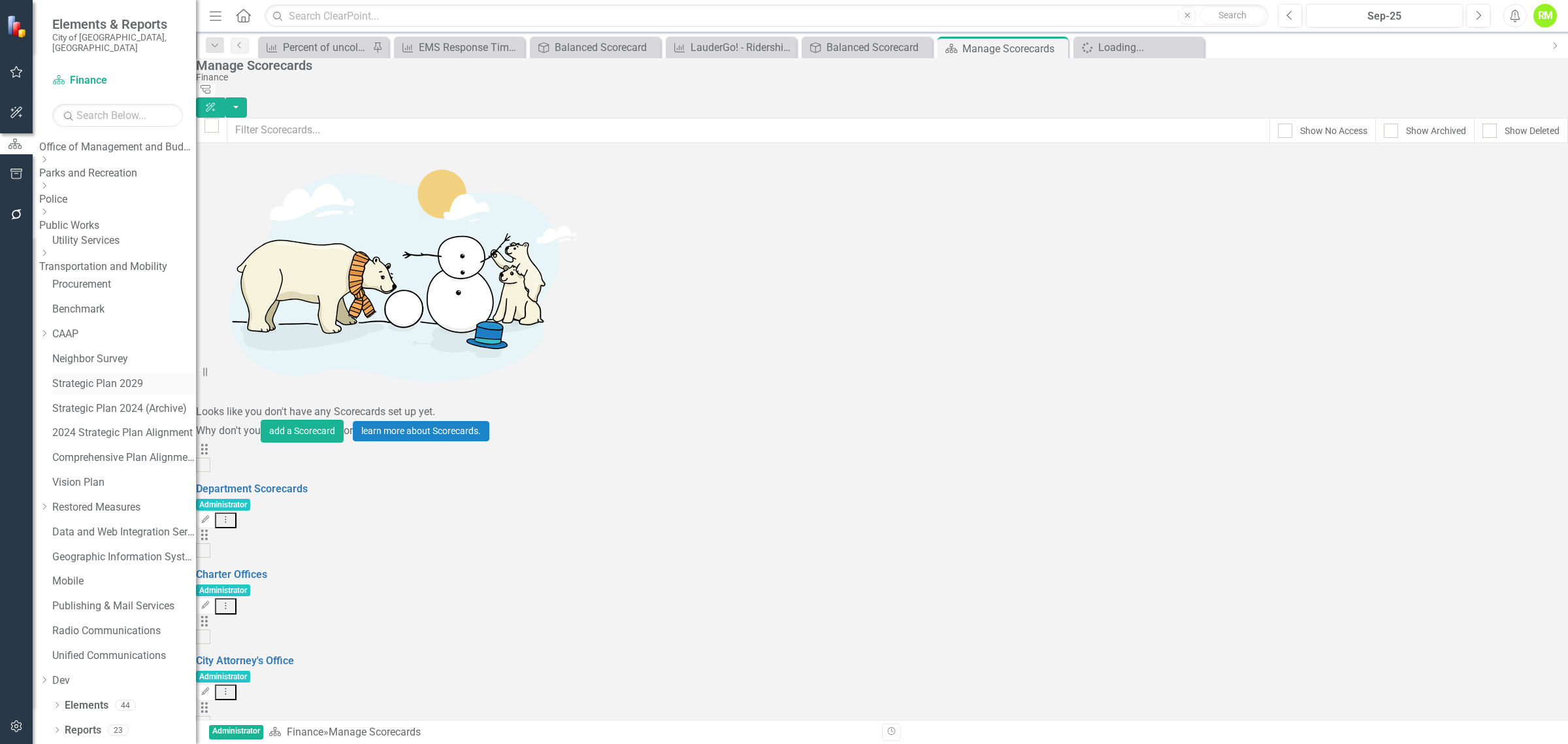
scroll to position [191, 0]
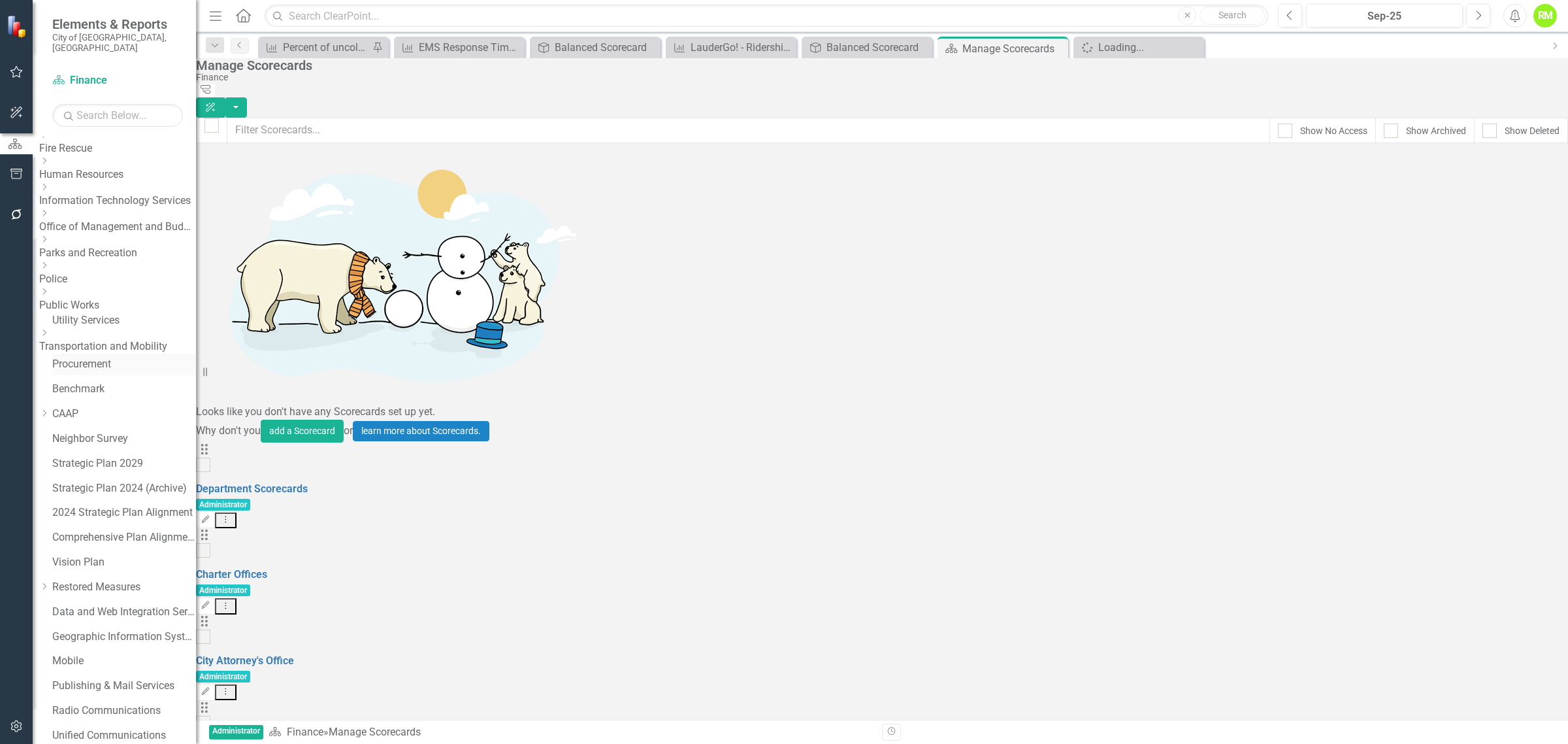
click at [97, 366] on link "Procurement" at bounding box center [124, 364] width 144 height 15
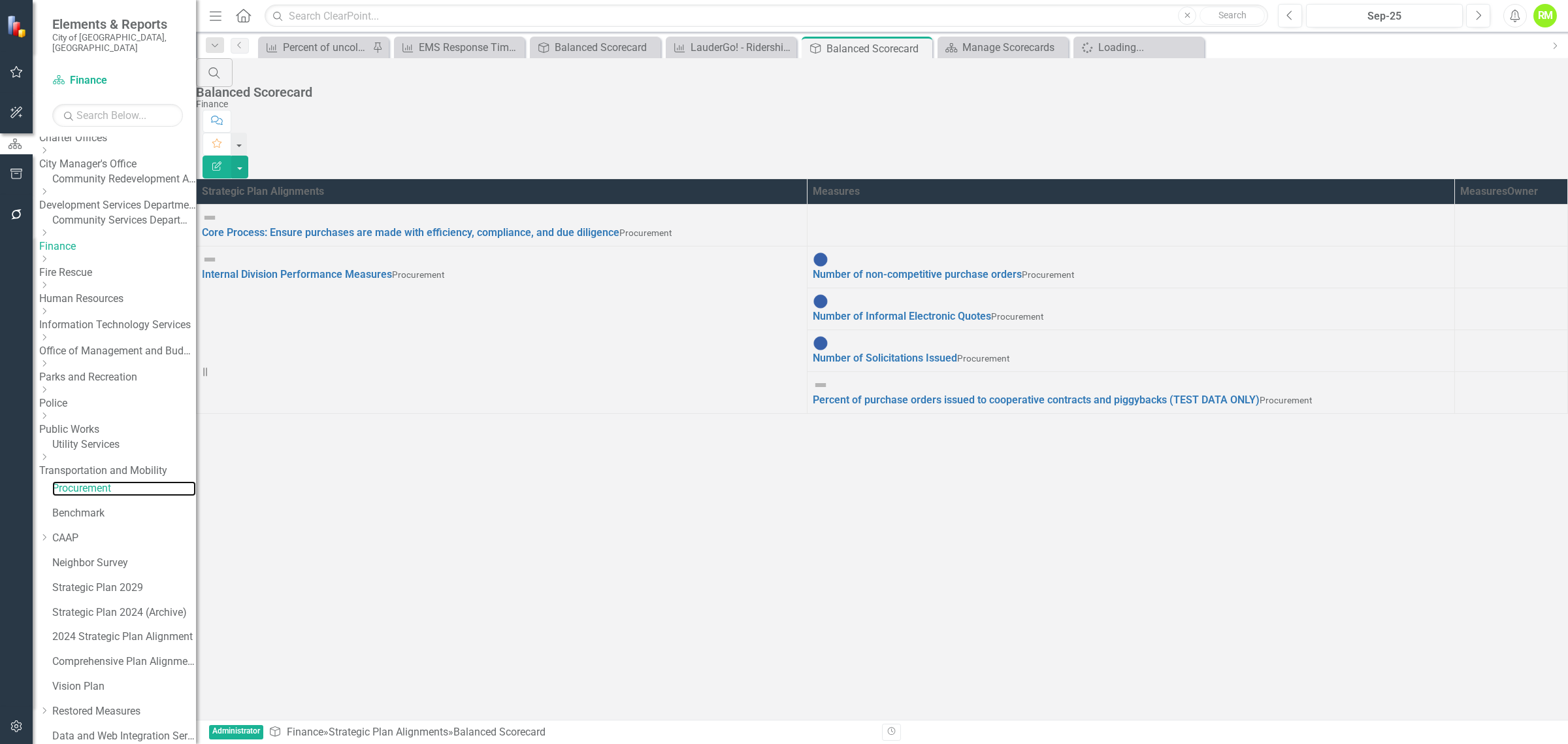
scroll to position [27, 0]
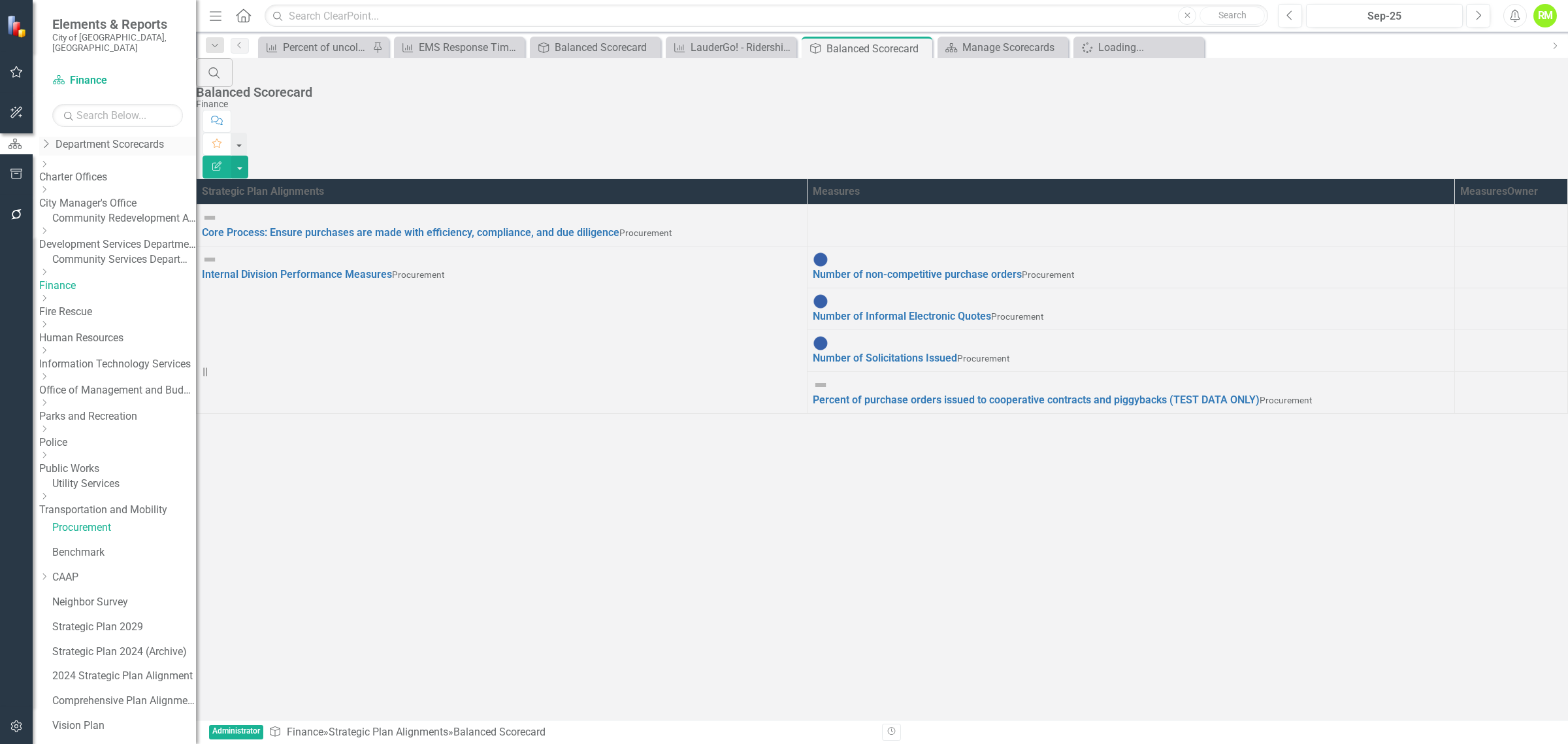
click at [49, 140] on icon at bounding box center [46, 144] width 4 height 9
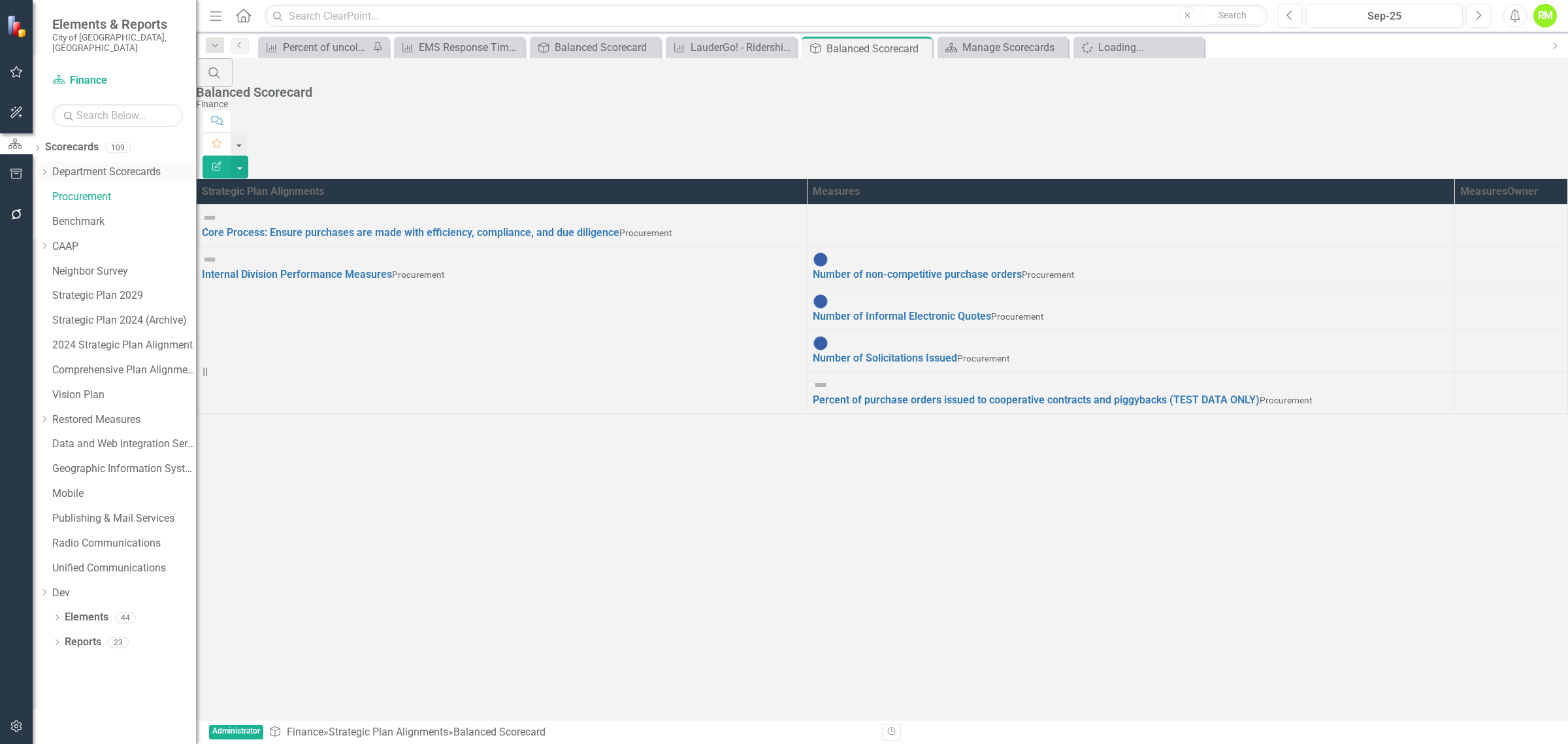
scroll to position [0, 0]
click at [96, 140] on link "Scorecards" at bounding box center [71, 147] width 53 height 15
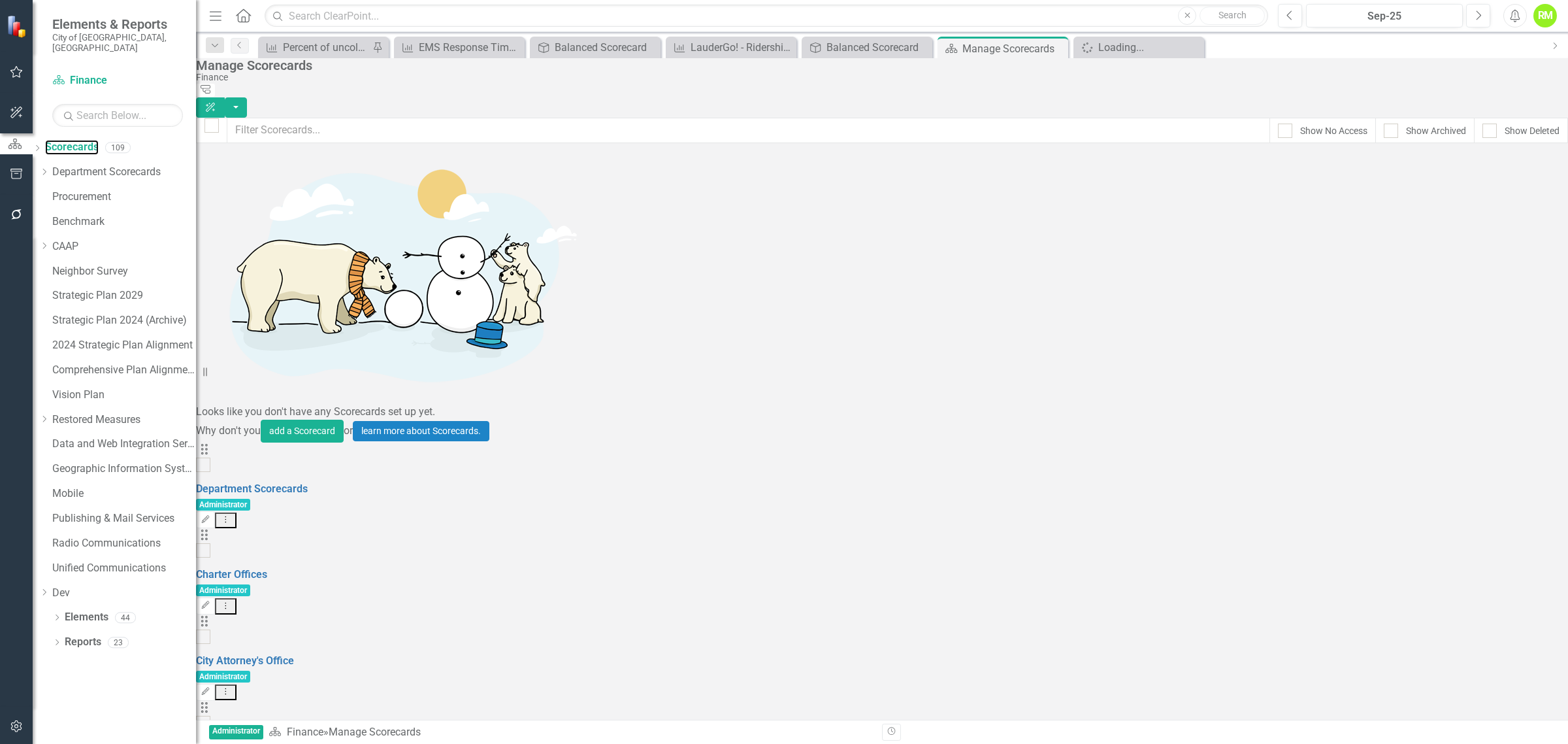
scroll to position [653, 0]
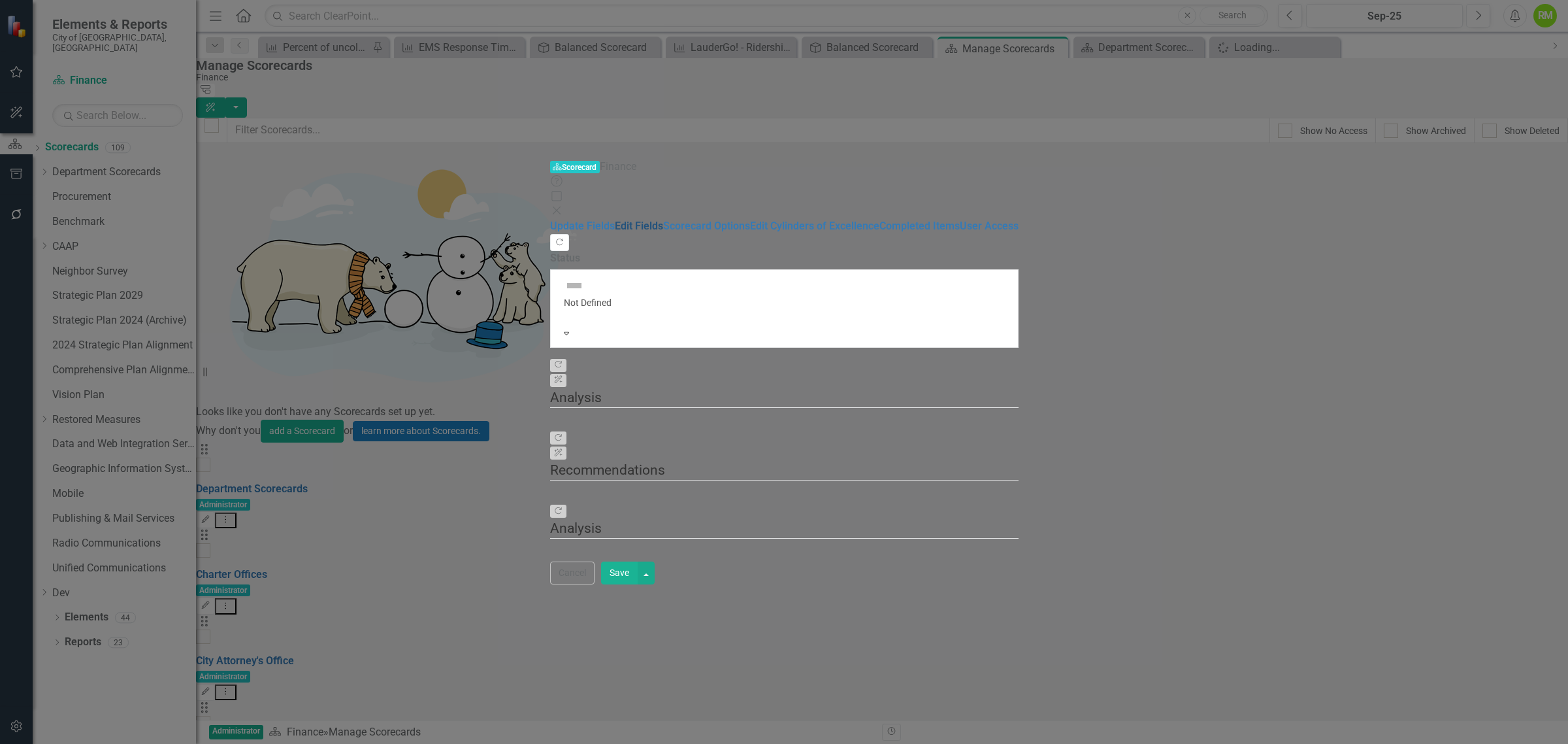
click at [615, 220] on link "Edit Fields" at bounding box center [639, 225] width 48 height 12
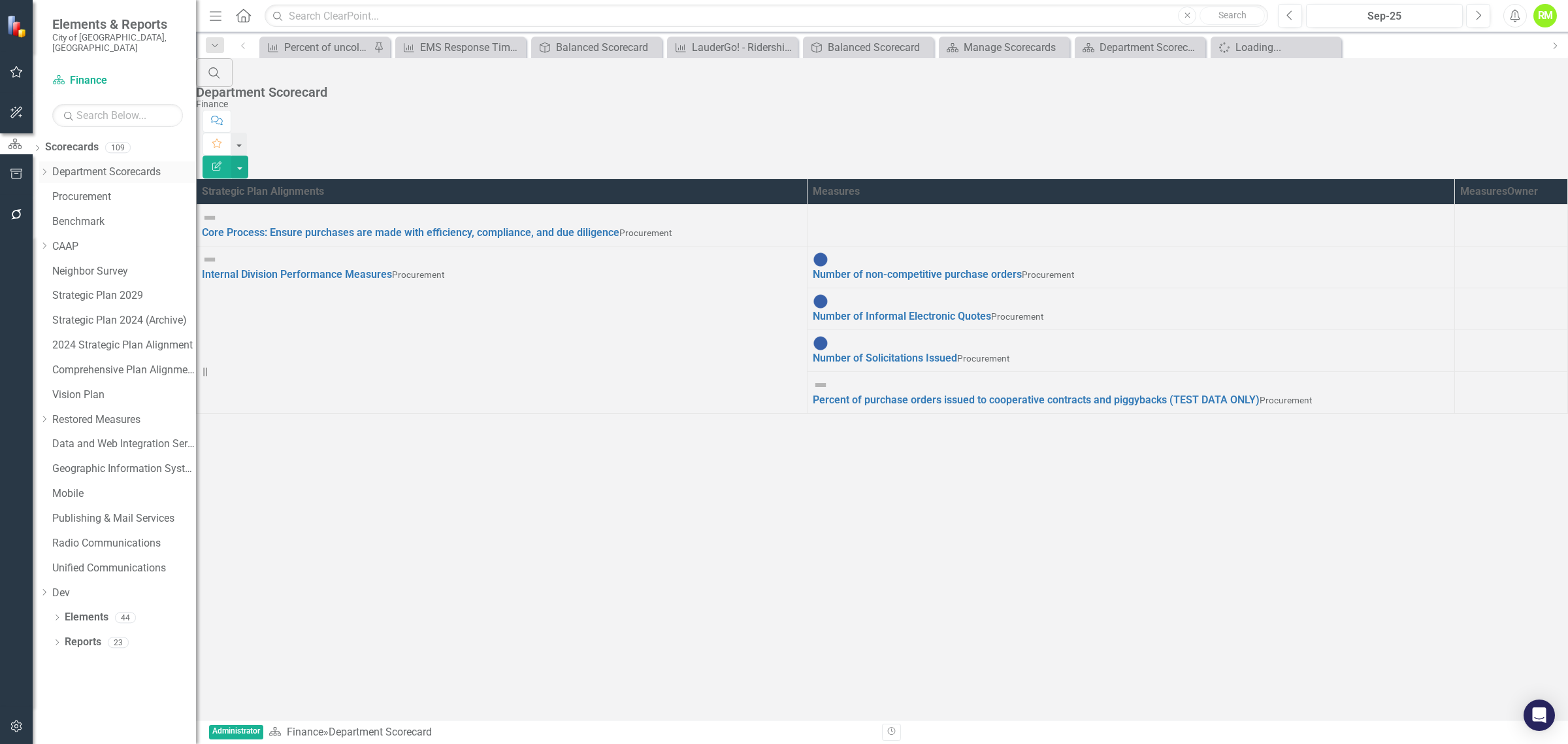
click at [99, 165] on link "Department Scorecards" at bounding box center [124, 172] width 144 height 15
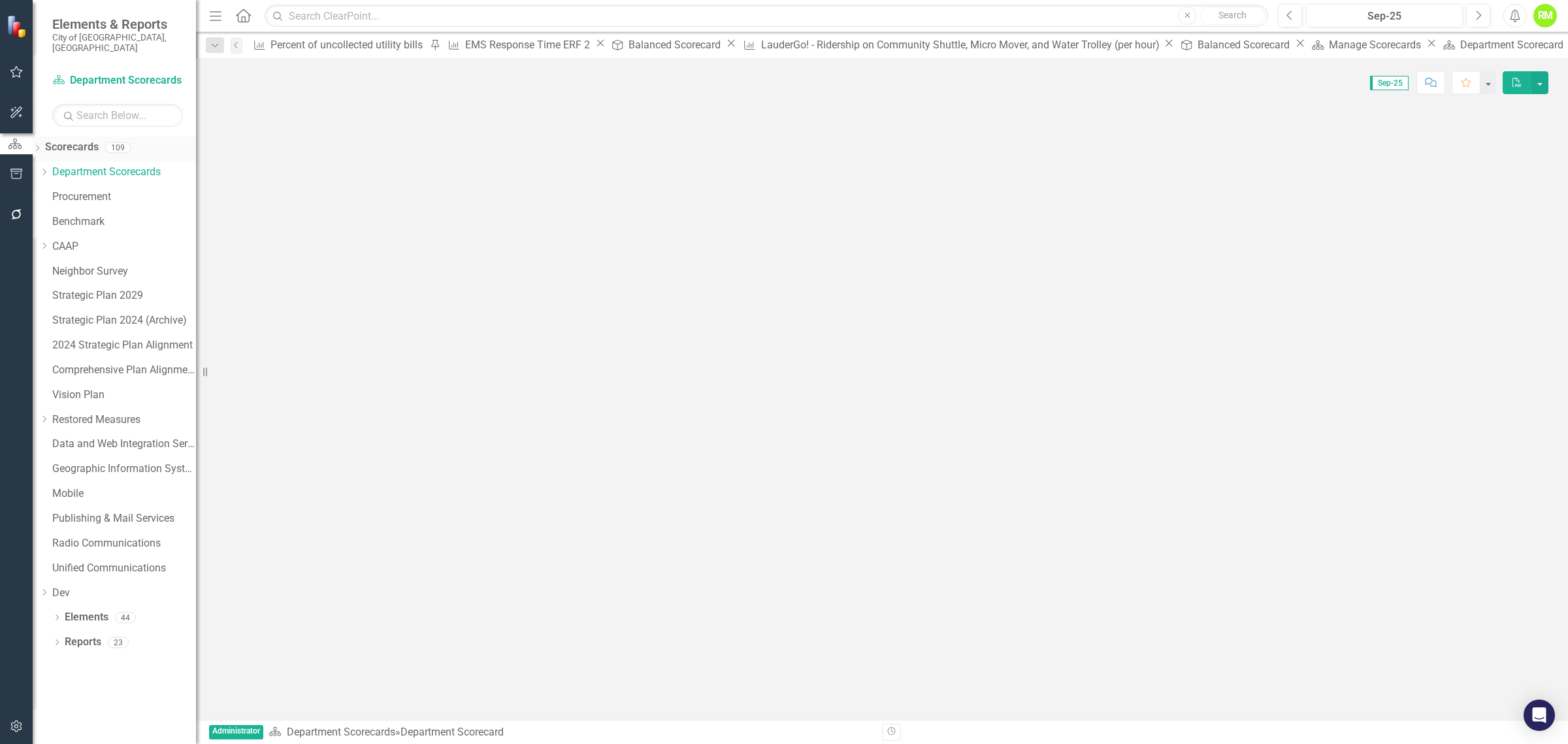
click at [92, 140] on link "Scorecards" at bounding box center [71, 147] width 53 height 15
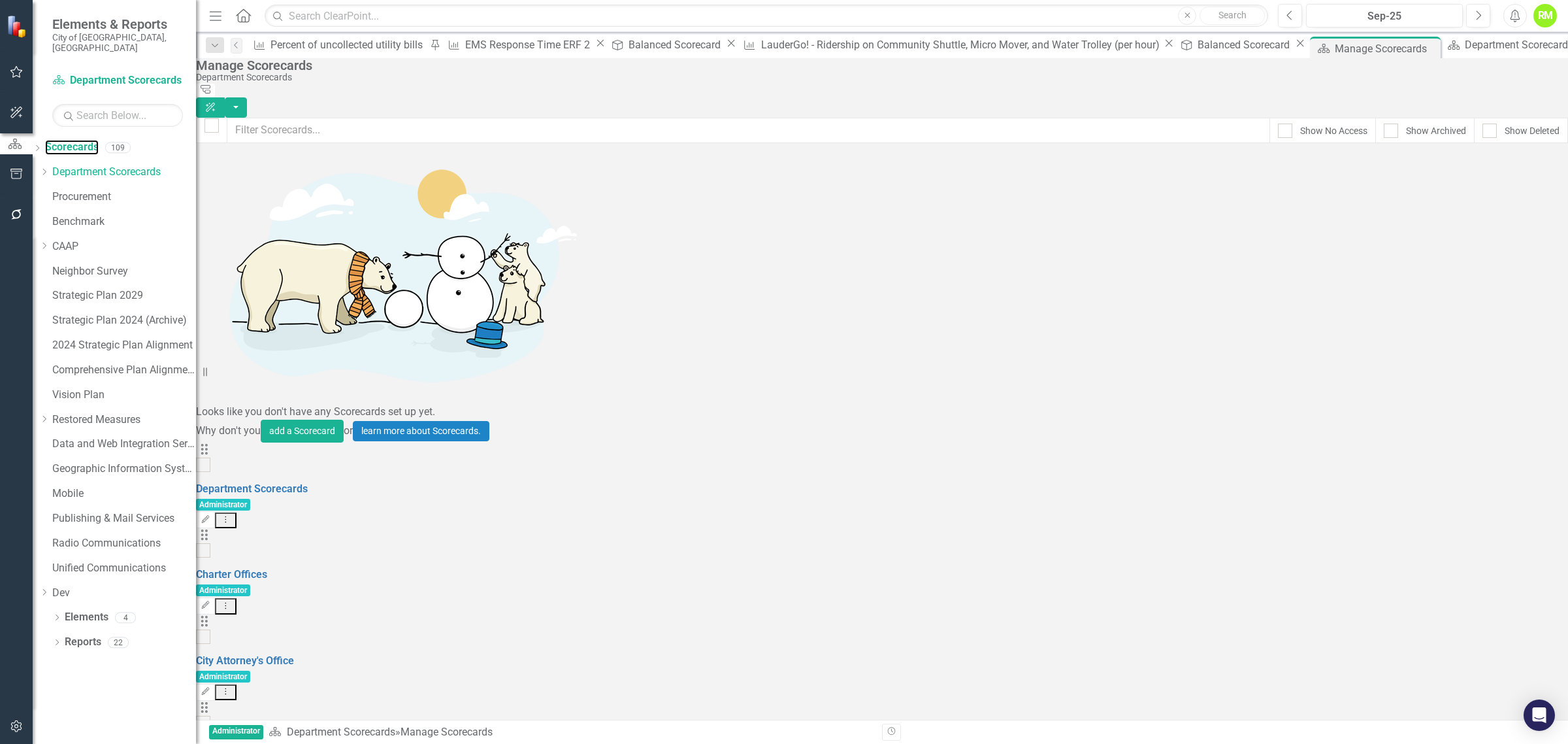
scroll to position [2288, 0]
click at [1467, 277] on link "Edit Edit Scorecard" at bounding box center [1462, 281] width 144 height 24
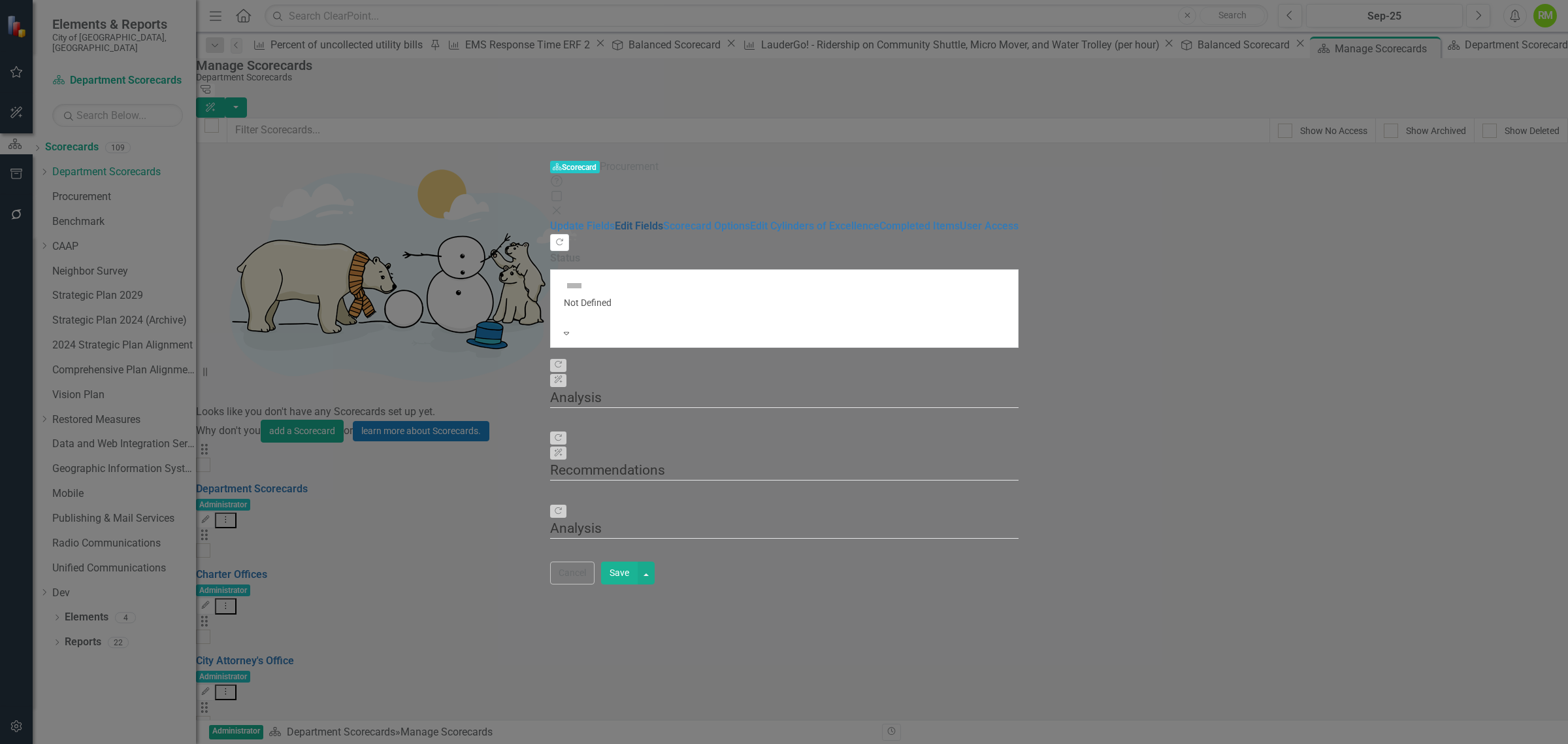
click at [615, 220] on link "Edit Fields" at bounding box center [639, 225] width 48 height 12
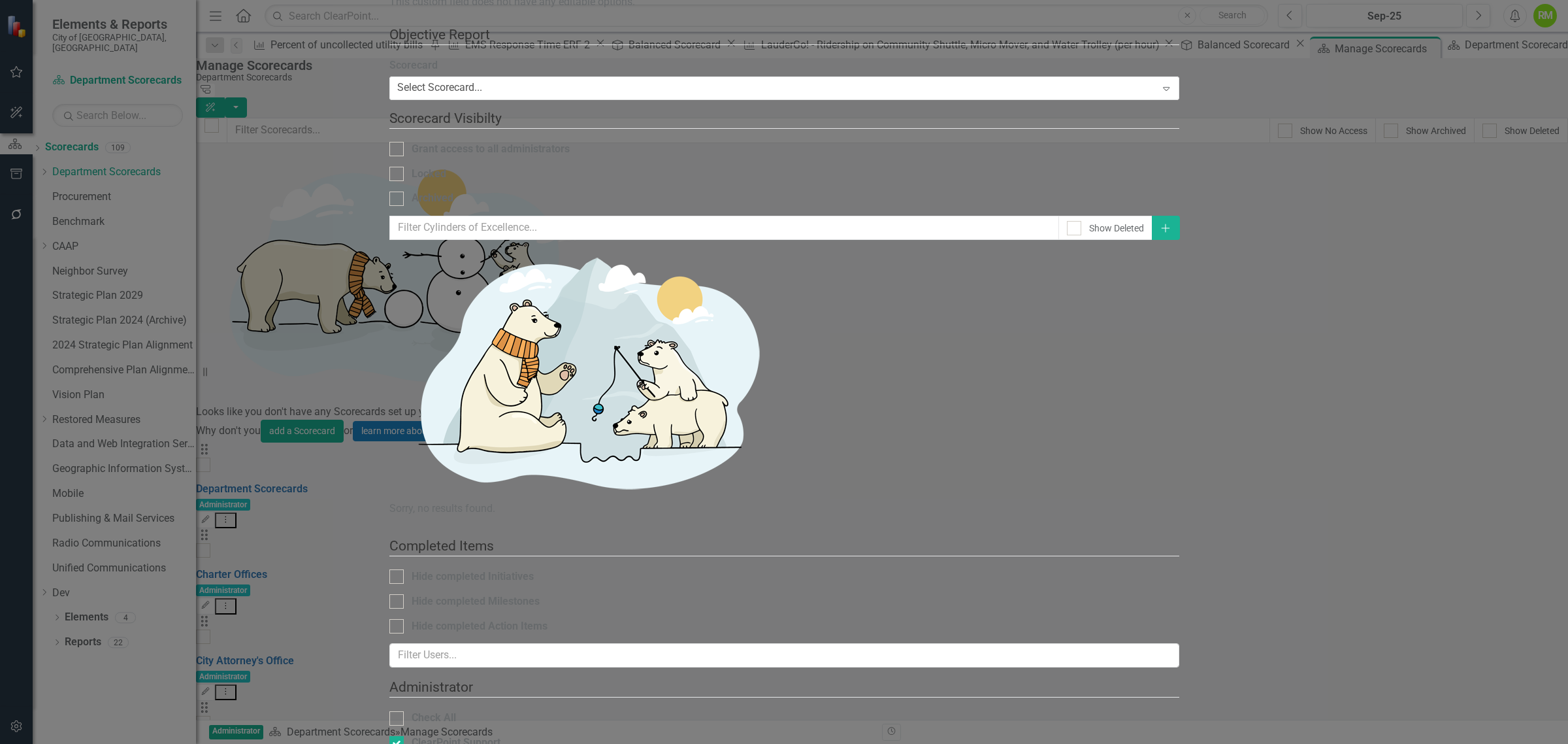
checkbox input "true"
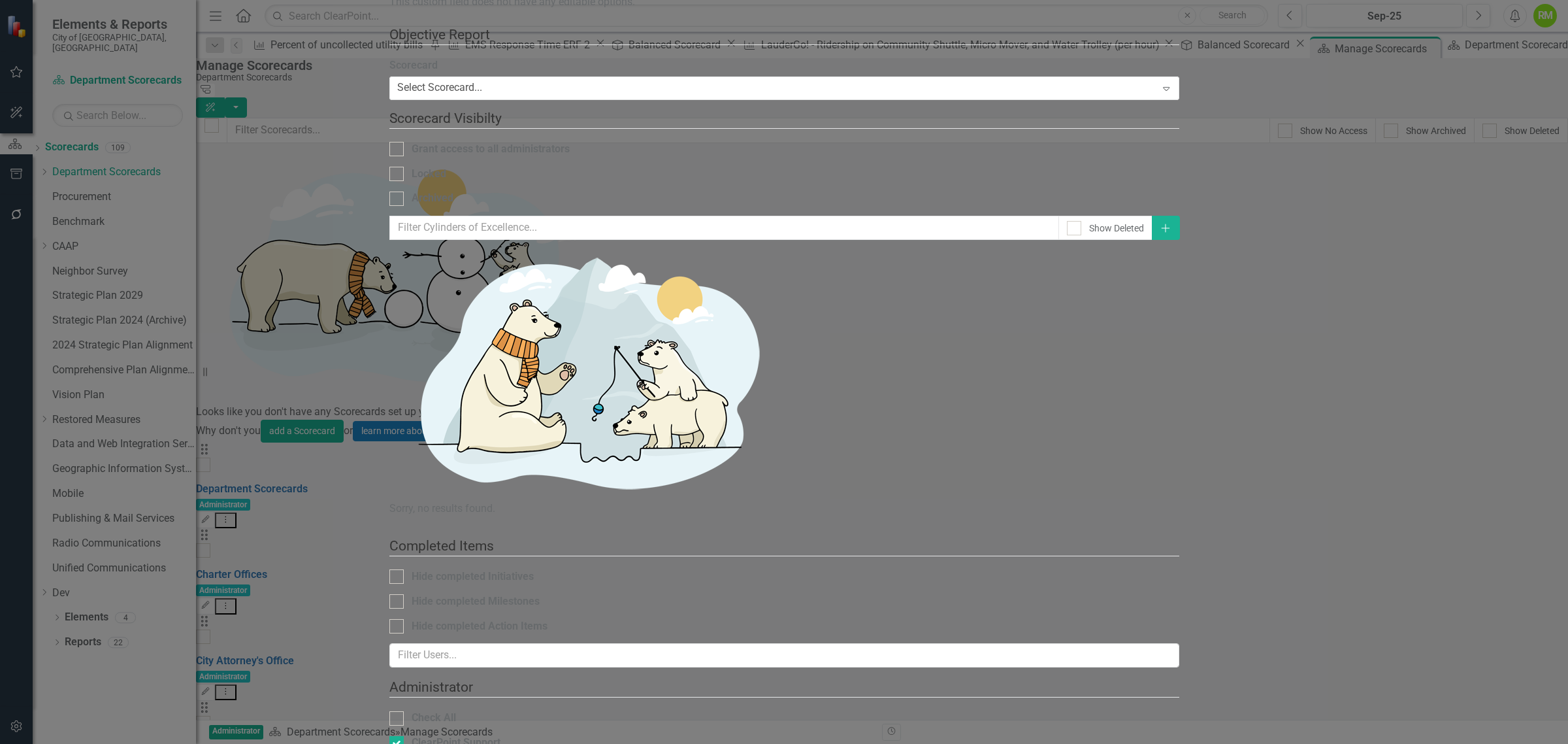
checkbox input "true"
checkbox input "false"
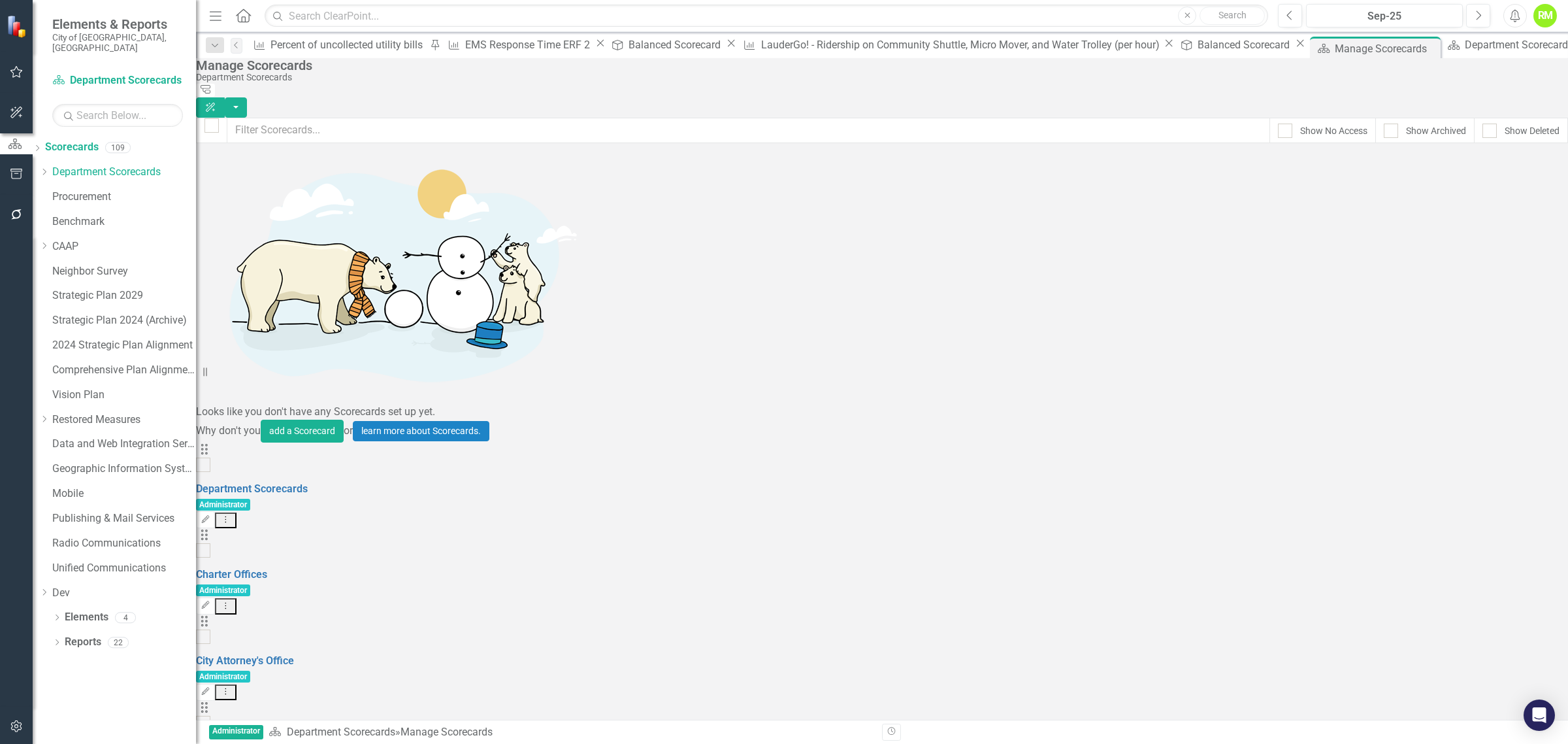
scroll to position [653, 0]
